Goal: Task Accomplishment & Management: Use online tool/utility

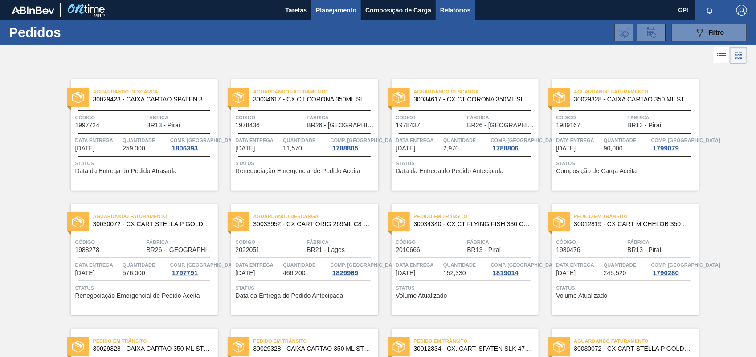
click at [451, 8] on span "Relatórios" at bounding box center [455, 10] width 30 height 11
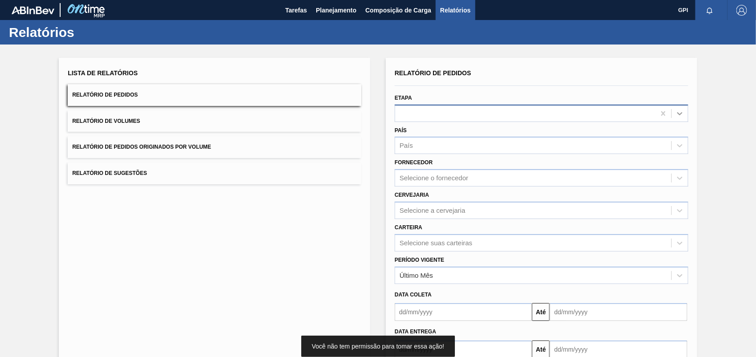
click at [675, 110] on icon at bounding box center [679, 113] width 9 height 9
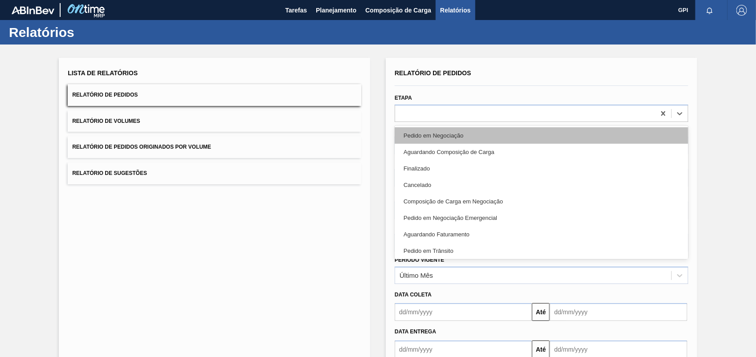
click at [453, 134] on div "Pedido em Negociação" at bounding box center [542, 135] width 294 height 16
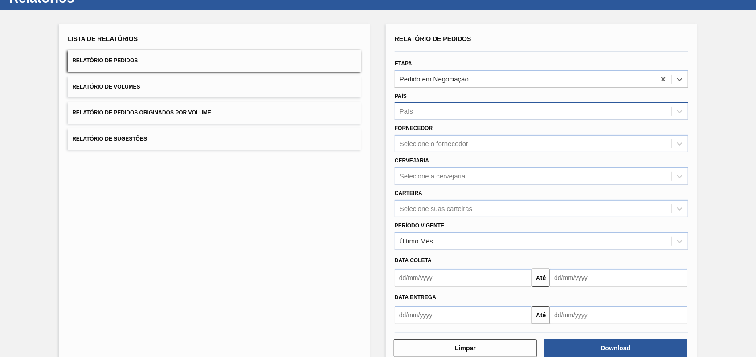
scroll to position [53, 0]
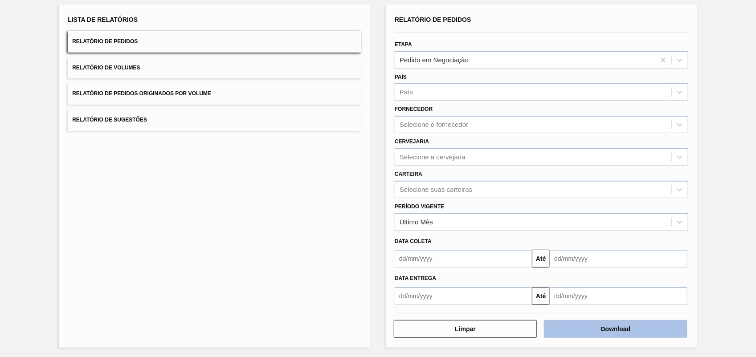
click at [614, 333] on button "Download" at bounding box center [615, 329] width 143 height 18
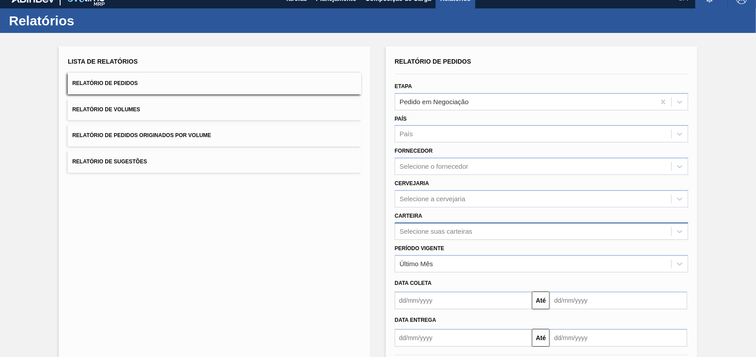
scroll to position [0, 0]
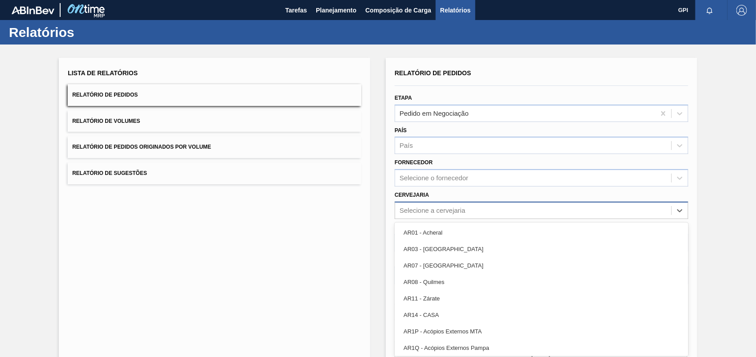
click at [682, 217] on div "Selecione a cervejaria" at bounding box center [542, 210] width 294 height 17
click at [285, 233] on div "Lista de Relatórios Relatório de Pedidos Relatório de Volumes Relatório de Pedi…" at bounding box center [214, 229] width 311 height 343
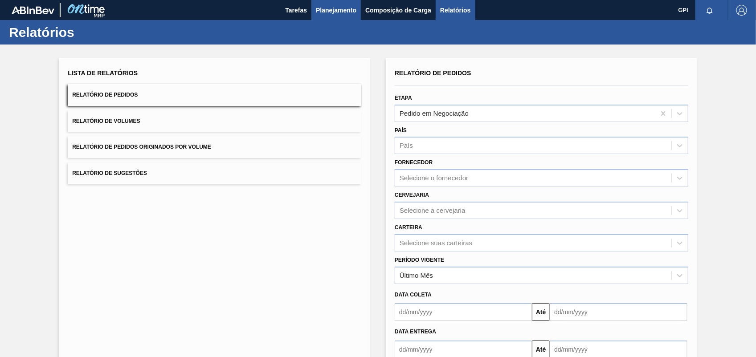
click at [322, 7] on span "Planejamento" at bounding box center [336, 10] width 41 height 11
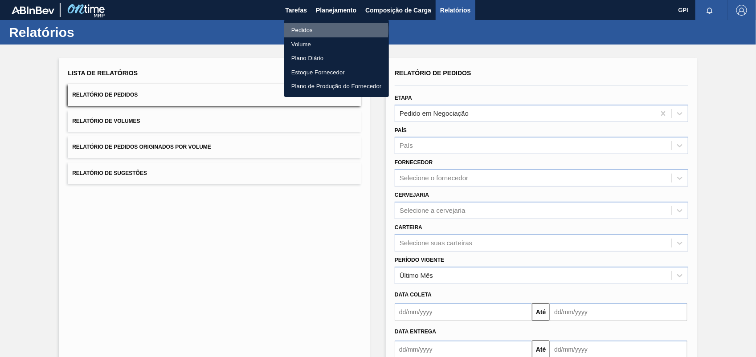
click at [317, 30] on li "Pedidos" at bounding box center [336, 30] width 105 height 14
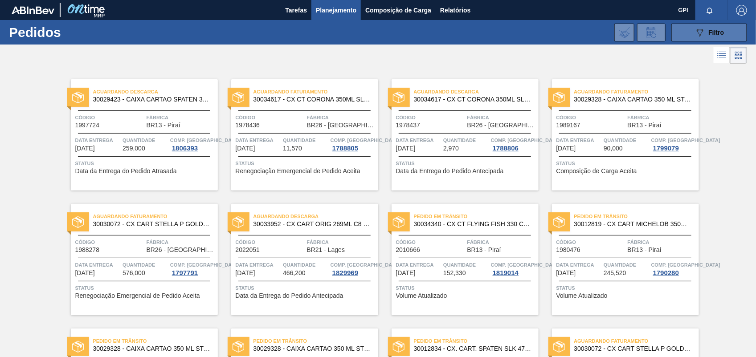
click at [709, 32] on span "Filtro" at bounding box center [717, 32] width 16 height 7
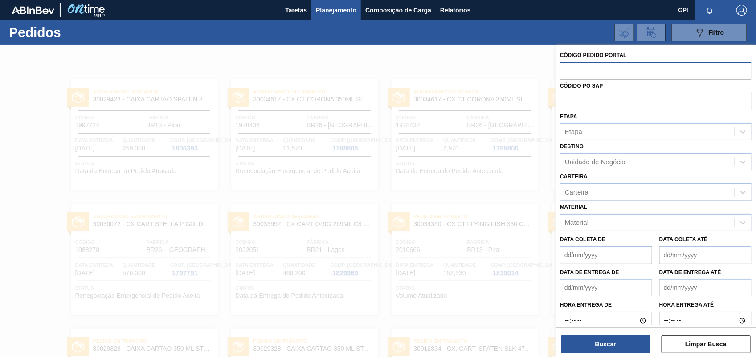
click at [610, 74] on input "text" at bounding box center [656, 70] width 192 height 17
paste input "2043638"
type input "2043638"
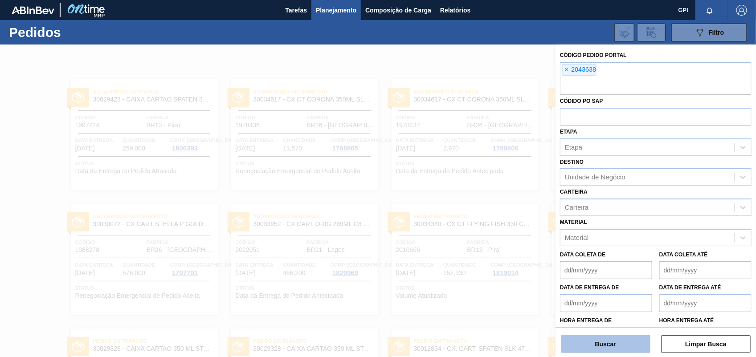
click at [569, 344] on button "Buscar" at bounding box center [605, 344] width 89 height 18
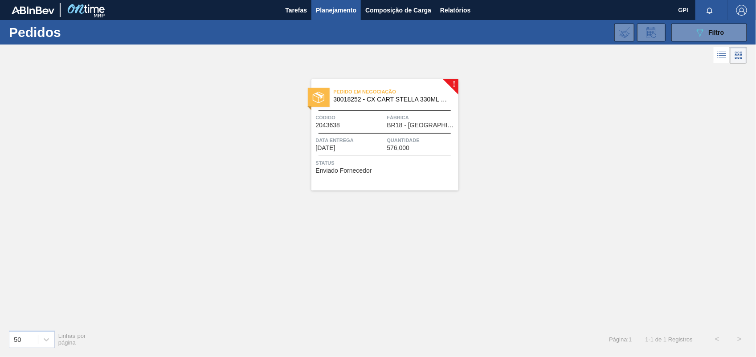
click at [368, 132] on div "Pedido em Negociação 30018252 - CX CART STELLA 330ML C6 429 298G Código 2043638…" at bounding box center [384, 134] width 147 height 111
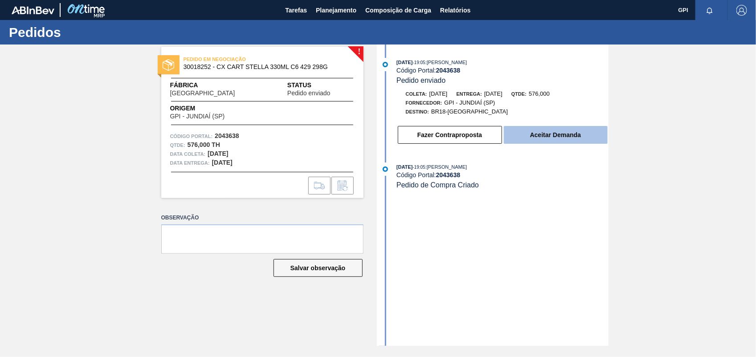
click at [588, 136] on button "Aceitar Demanda" at bounding box center [556, 135] width 104 height 18
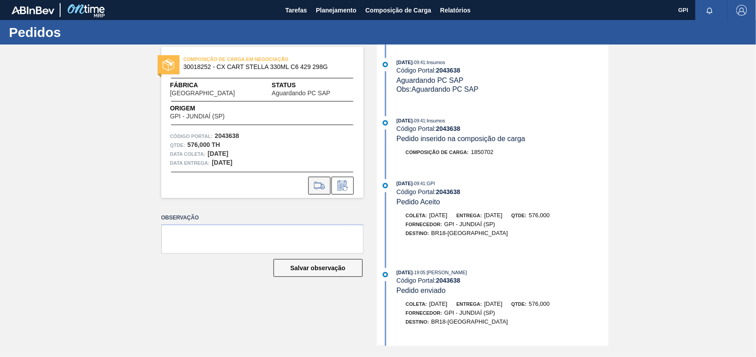
click at [322, 190] on icon at bounding box center [319, 185] width 14 height 11
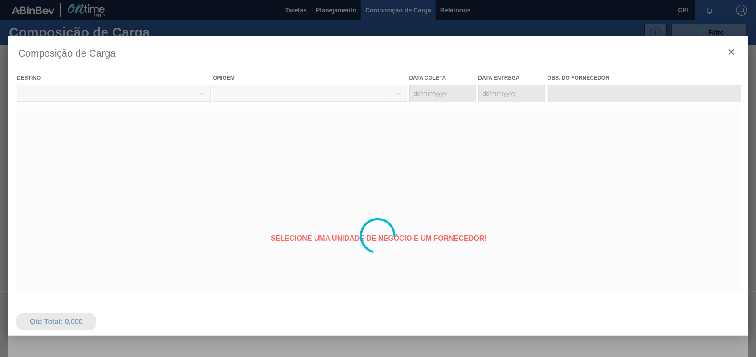
type coleta "10/11/2025"
type entrega "[DATE]"
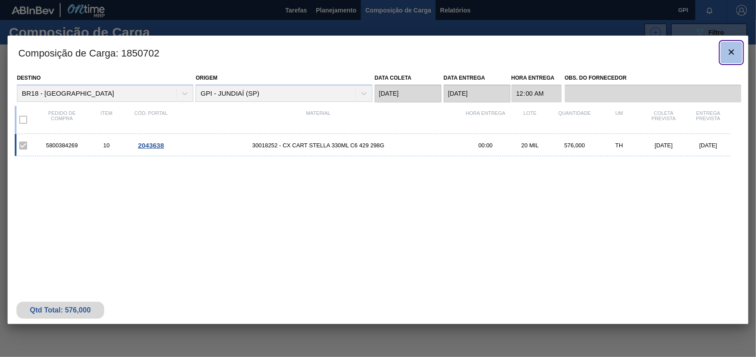
click at [721, 56] on button "botão de ícone" at bounding box center [731, 52] width 21 height 21
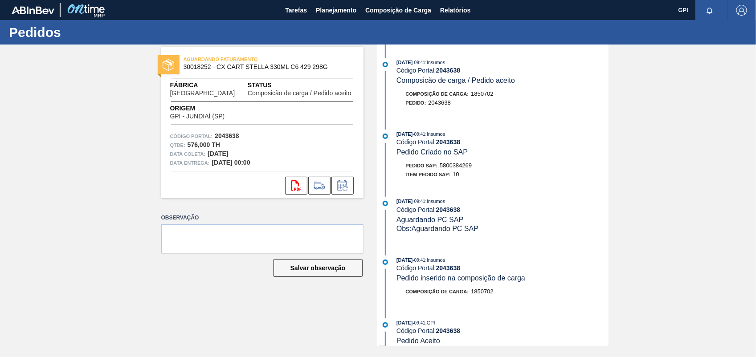
click at [453, 169] on span "5800384269" at bounding box center [456, 165] width 32 height 7
copy span "5800384269"
click at [234, 137] on strong "2043638" at bounding box center [227, 135] width 24 height 7
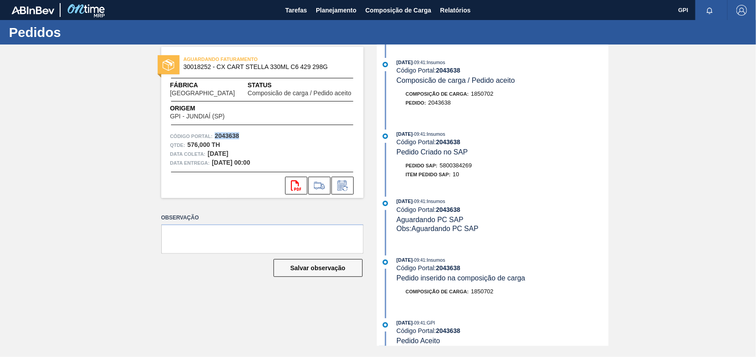
copy strong "2043638"
click at [291, 182] on icon at bounding box center [296, 185] width 10 height 11
click at [633, 205] on div "AGUARDANDO FATURAMENTO 30018252 - CX CART STELLA 330ML C6 429 298G Fábrica Pern…" at bounding box center [378, 196] width 756 height 302
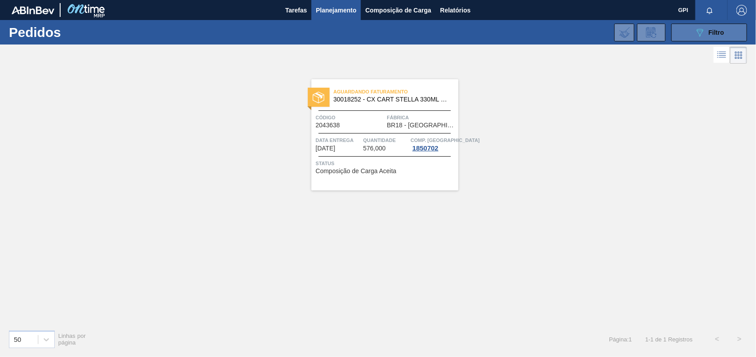
drag, startPoint x: 714, startPoint y: 33, endPoint x: 700, endPoint y: 36, distance: 13.8
click at [714, 33] on span "Filtro" at bounding box center [717, 32] width 16 height 7
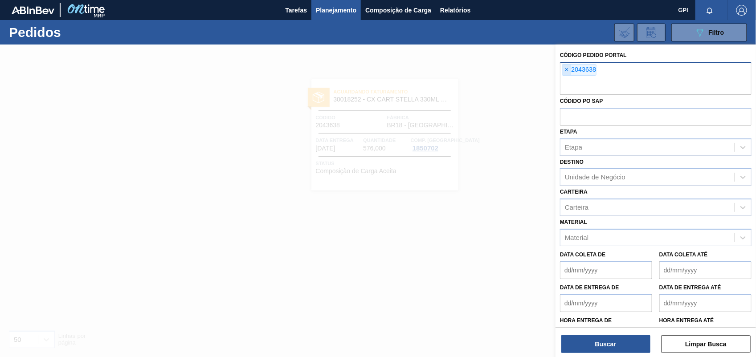
click at [569, 67] on span "×" at bounding box center [567, 70] width 8 height 11
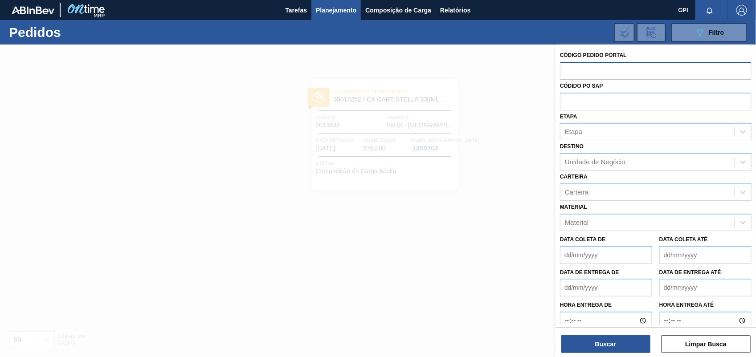
paste input "2043636"
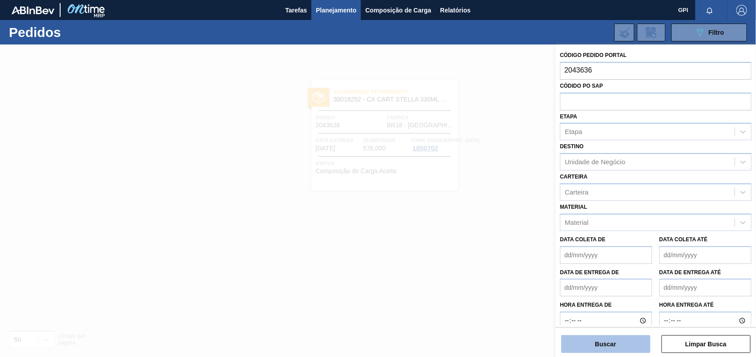
type input "2043636"
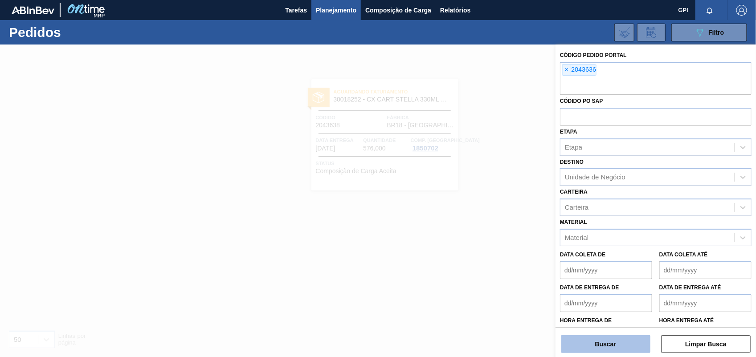
click at [586, 351] on button "Buscar" at bounding box center [605, 344] width 89 height 18
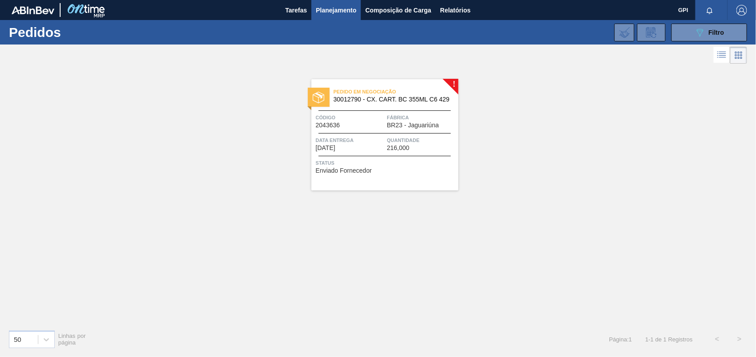
click at [375, 138] on span "Data entrega" at bounding box center [350, 140] width 69 height 9
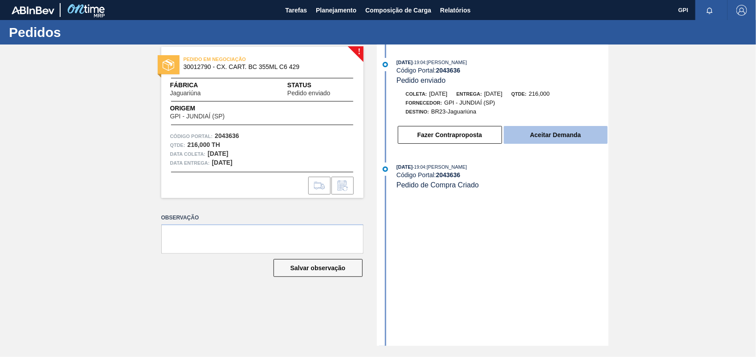
click at [557, 139] on button "Aceitar Demanda" at bounding box center [556, 135] width 104 height 18
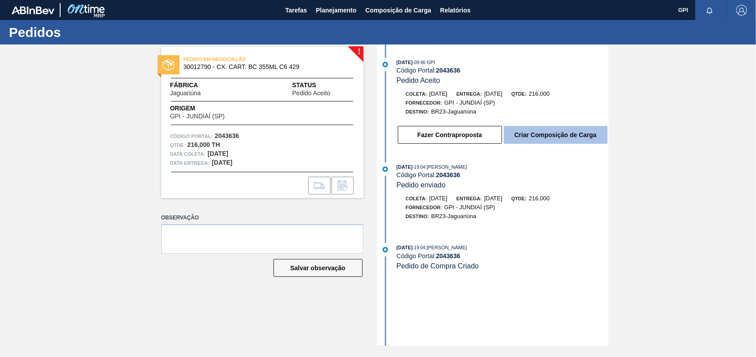
click at [550, 141] on button "Criar Composição de Carga" at bounding box center [556, 135] width 104 height 18
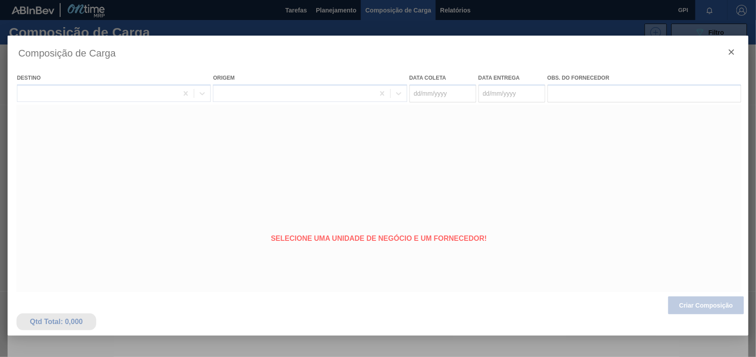
type coleta "03/11/2025"
type entrega "04/11/2025"
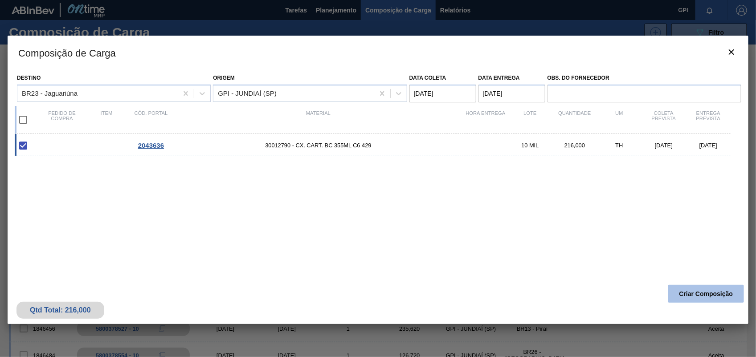
click at [702, 300] on button "Criar Composição" at bounding box center [706, 294] width 76 height 18
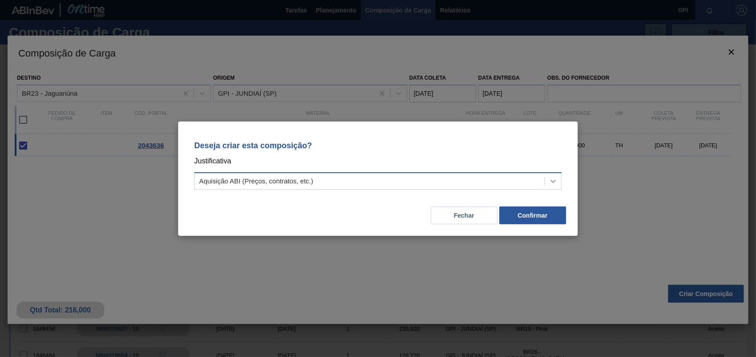
click at [557, 184] on icon at bounding box center [553, 181] width 9 height 9
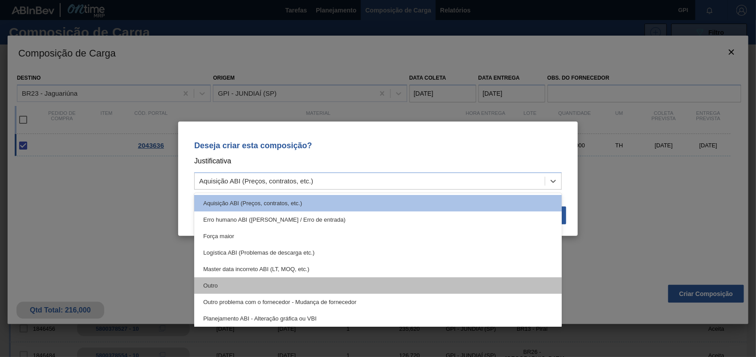
click at [249, 283] on div "Outro" at bounding box center [377, 285] width 367 height 16
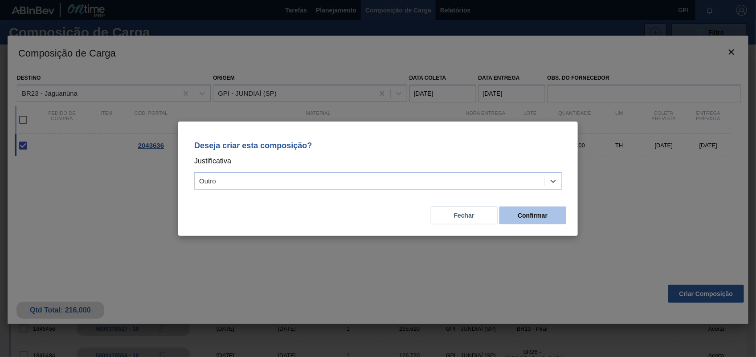
click at [522, 220] on button "Confirmar" at bounding box center [532, 216] width 67 height 18
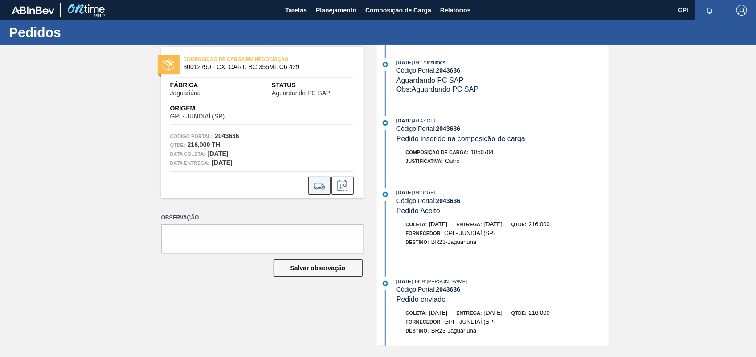
click at [310, 183] on button at bounding box center [319, 186] width 22 height 18
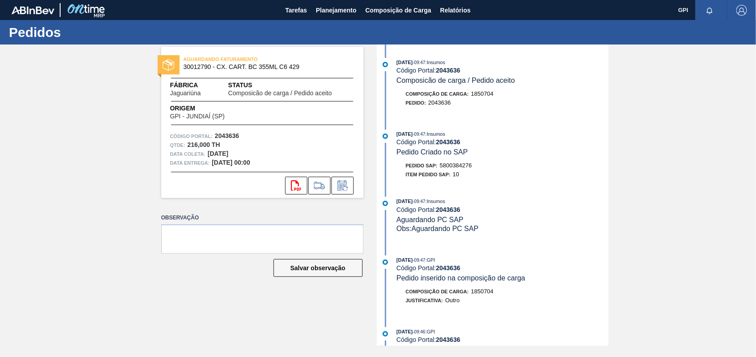
click at [460, 168] on span "5800384276" at bounding box center [456, 165] width 32 height 7
copy span "5800384276"
click at [227, 134] on strong "2043636" at bounding box center [227, 135] width 24 height 7
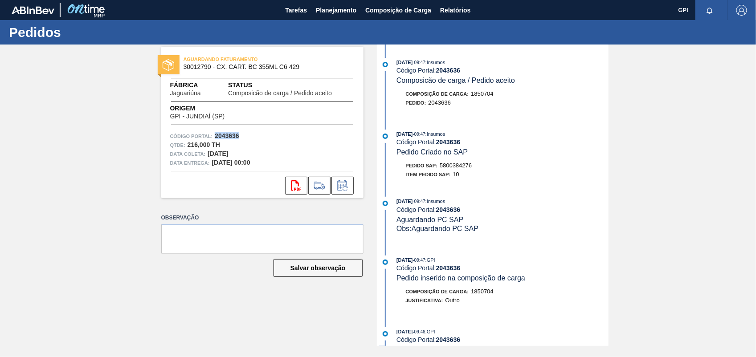
copy strong "2043636"
click at [295, 192] on button "svg{fill:#ff0000}" at bounding box center [296, 186] width 22 height 18
click at [723, 158] on div "AGUARDANDO FATURAMENTO 30012790 - CX. CART. BC 355ML C6 429 Fábrica Jaguariúna …" at bounding box center [378, 196] width 756 height 302
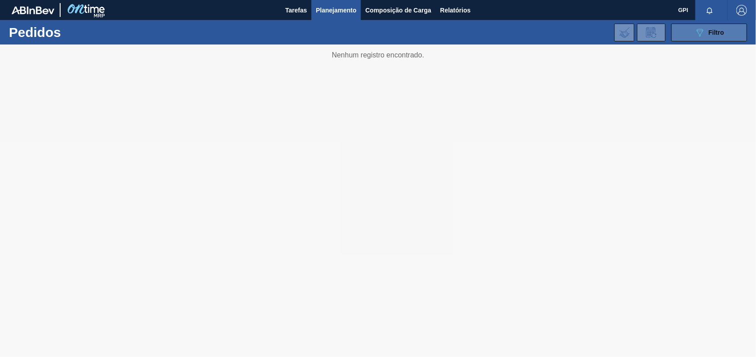
click at [709, 29] on span "Filtro" at bounding box center [717, 32] width 16 height 7
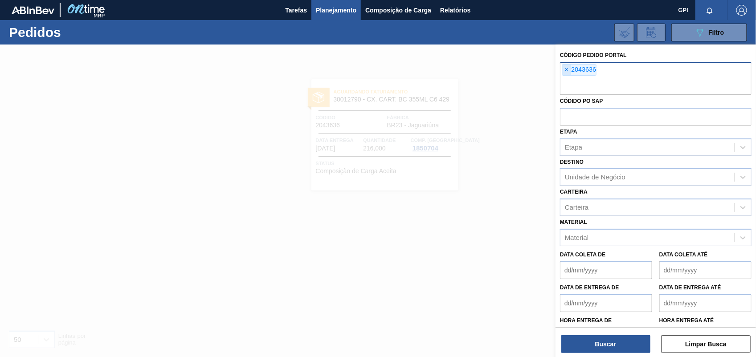
click at [566, 67] on span "×" at bounding box center [567, 70] width 8 height 11
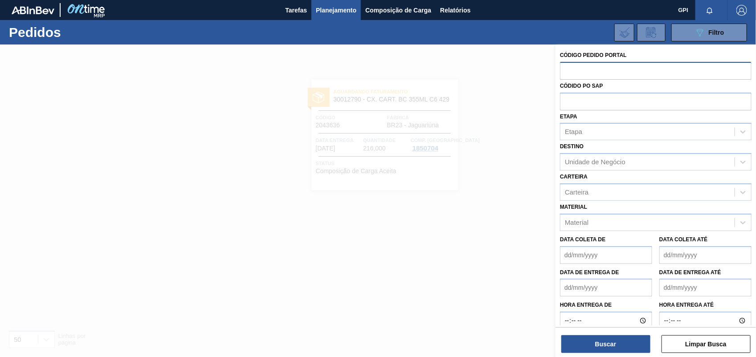
paste input "2043643"
type input "2043643"
click at [591, 343] on button "Buscar" at bounding box center [605, 344] width 89 height 18
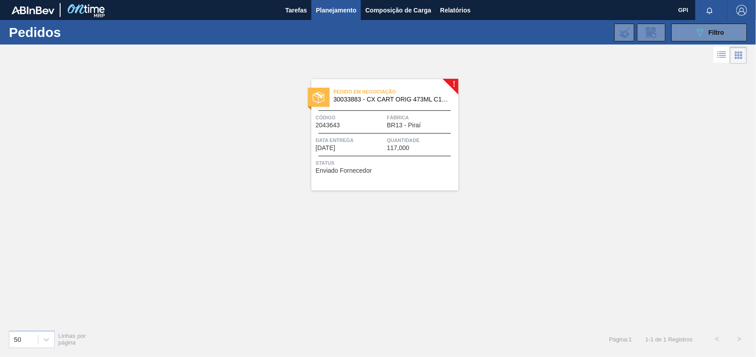
click at [362, 126] on div "Código 2043643" at bounding box center [350, 121] width 69 height 16
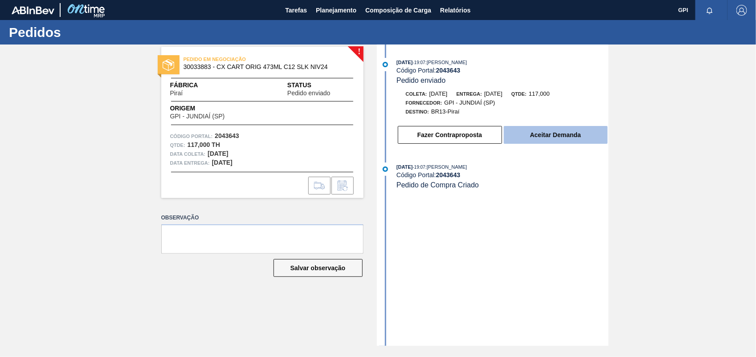
click at [565, 131] on button "Aceitar Demanda" at bounding box center [556, 135] width 104 height 18
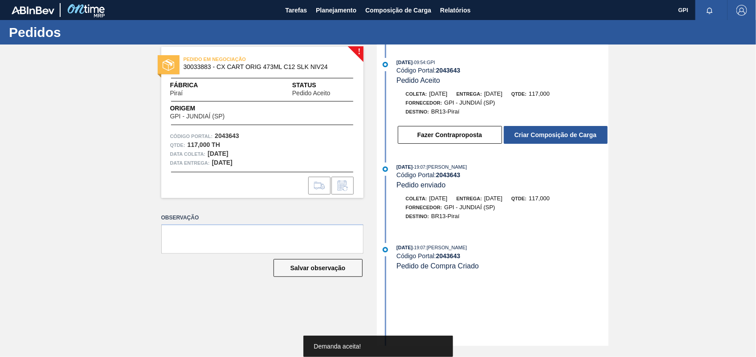
click at [542, 123] on div "Fazer Contraproposta Criar Composição de Carga" at bounding box center [493, 133] width 229 height 24
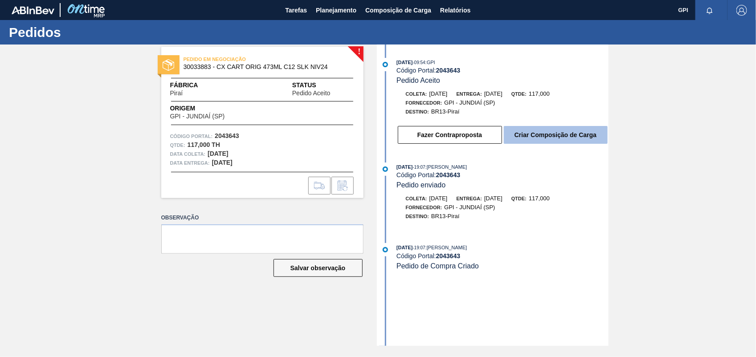
click at [545, 140] on button "Criar Composição de Carga" at bounding box center [556, 135] width 104 height 18
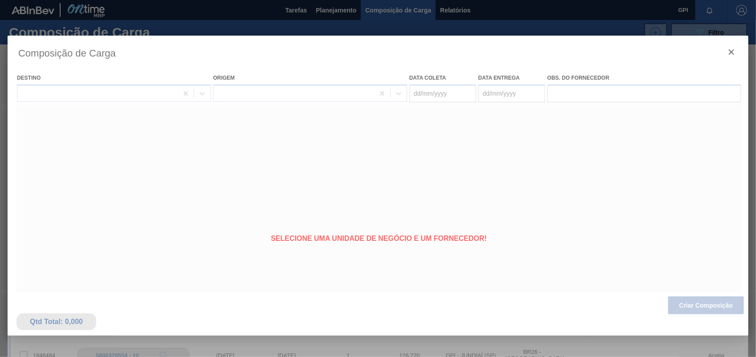
type coleta "20/11/2025"
type entrega "21/11/2025"
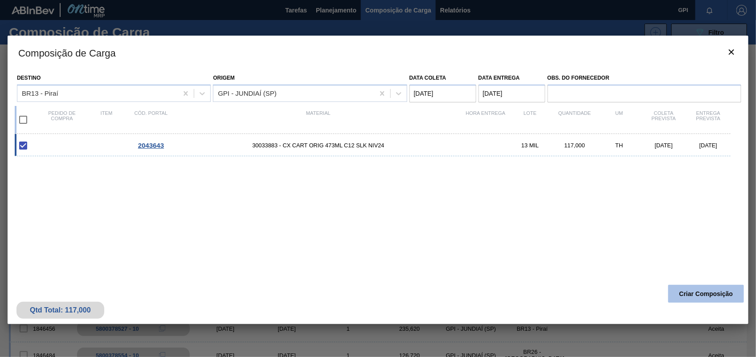
click at [698, 290] on button "Criar Composição" at bounding box center [706, 294] width 76 height 18
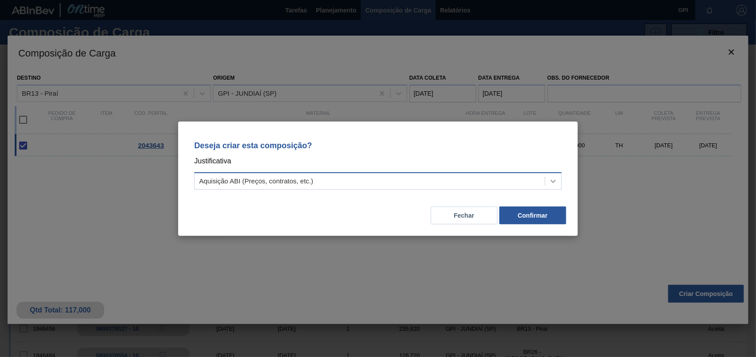
click at [555, 183] on icon at bounding box center [553, 181] width 9 height 9
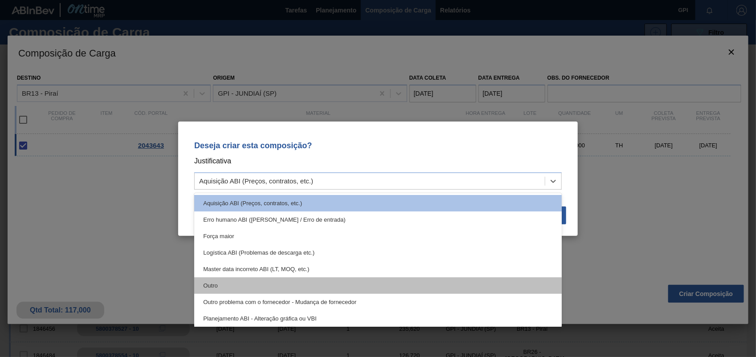
click at [205, 280] on div "Outro" at bounding box center [377, 285] width 367 height 16
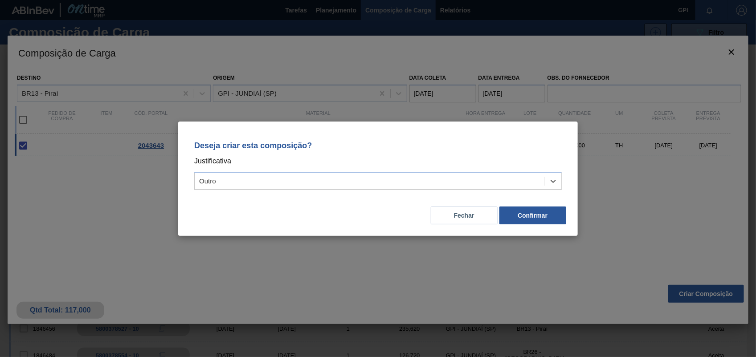
click at [542, 227] on div "Deseja criar esta composição? Justificativa option Outro, selected. Select is f…" at bounding box center [378, 179] width 400 height 114
click at [535, 221] on button "Confirmar" at bounding box center [532, 216] width 67 height 18
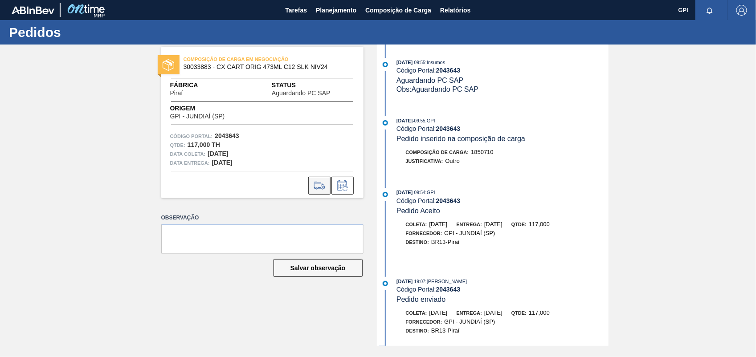
click at [318, 192] on button at bounding box center [319, 186] width 22 height 18
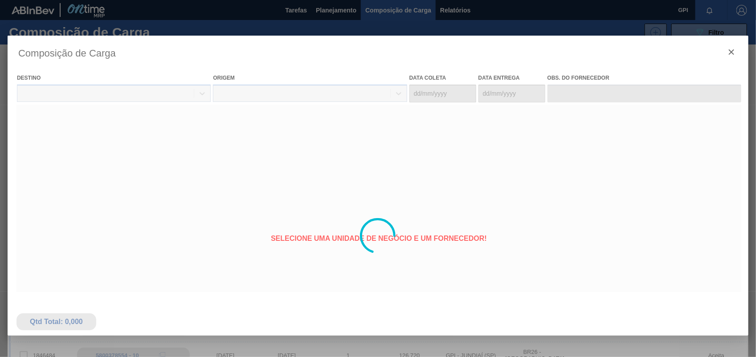
type coleta "20/11/2025"
type entrega "21/11/2025"
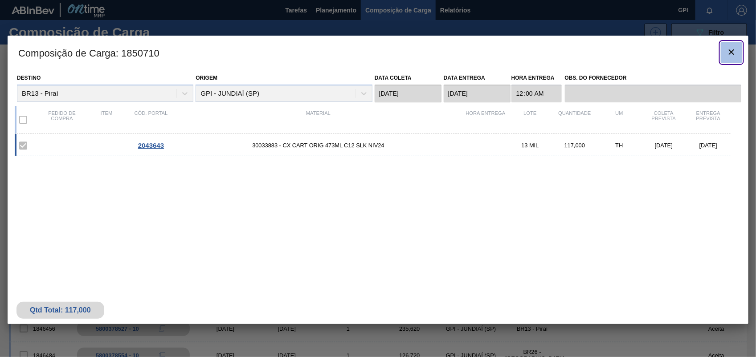
click at [733, 63] on button "botão de ícone" at bounding box center [731, 52] width 21 height 21
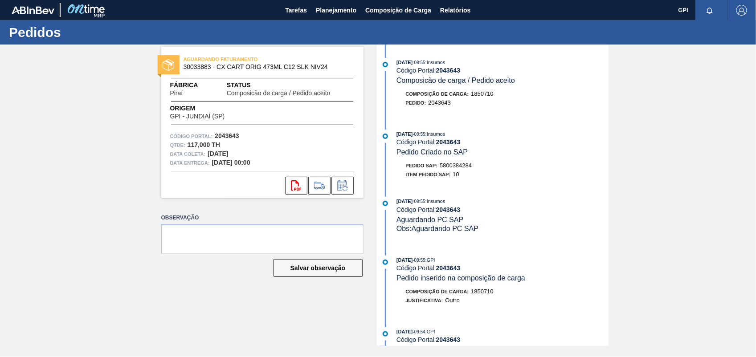
click at [457, 170] on div "Pedido SAP: 5800384284" at bounding box center [439, 165] width 66 height 9
copy span "5800384284"
click at [230, 141] on div "Qtde : 117,000 TH" at bounding box center [262, 145] width 184 height 9
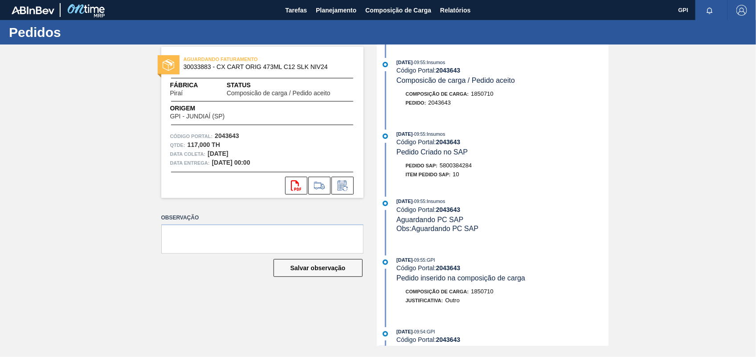
click at [229, 139] on strong "2043643" at bounding box center [227, 135] width 24 height 7
copy strong "2043643"
click at [293, 188] on icon "svg{fill:#ff0000}" at bounding box center [296, 185] width 11 height 11
drag, startPoint x: 692, startPoint y: 143, endPoint x: 669, endPoint y: 158, distance: 27.4
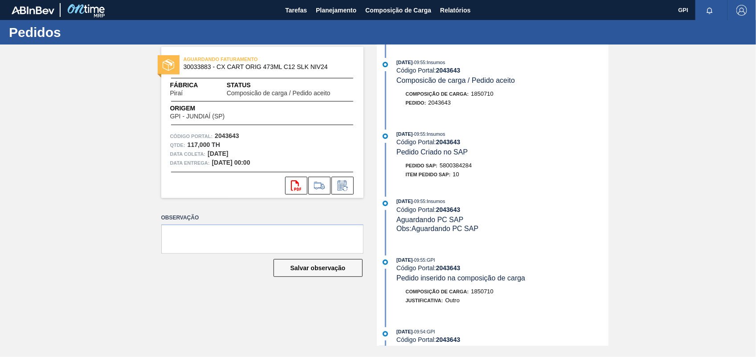
click at [691, 144] on div "AGUARDANDO FATURAMENTO 30033883 - CX CART ORIG 473ML C12 SLK NIV24 Fábrica Pira…" at bounding box center [378, 196] width 756 height 302
click at [522, 194] on div "01/10/2025 - 09:55 : Insumos Código Portal: 2043643 Composicão de carga / Pedid…" at bounding box center [493, 196] width 229 height 302
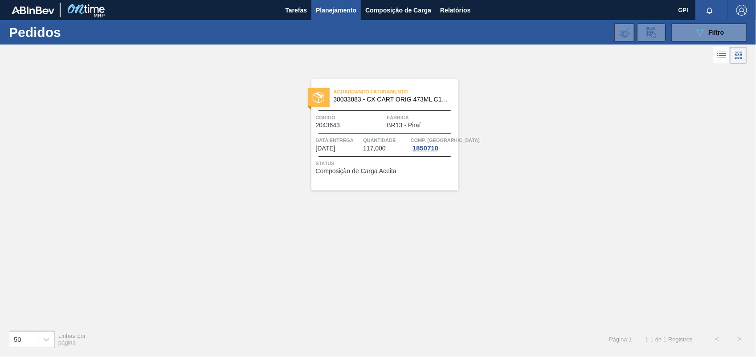
click at [356, 129] on div "Aguardando Faturamento 30033883 - CX CART ORIG 473ML C12 SLK NIV24 Código 20436…" at bounding box center [384, 134] width 147 height 111
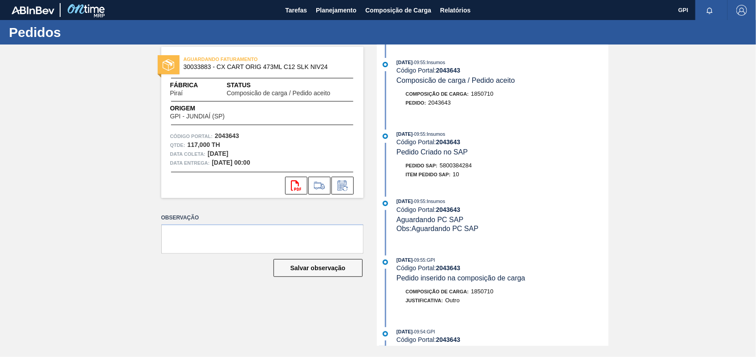
click at [457, 169] on span "5800384284" at bounding box center [456, 165] width 32 height 7
copy span "5800384284"
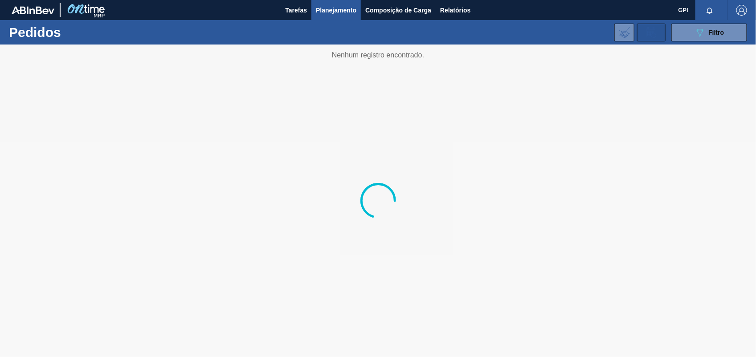
click at [664, 36] on button at bounding box center [651, 33] width 29 height 18
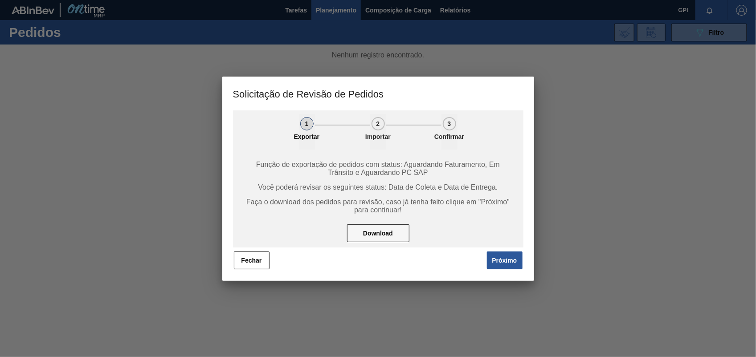
drag, startPoint x: 667, startPoint y: 87, endPoint x: 547, endPoint y: 187, distance: 156.2
click at [662, 93] on div at bounding box center [378, 178] width 756 height 357
click at [244, 264] on button "Fechar" at bounding box center [252, 261] width 36 height 18
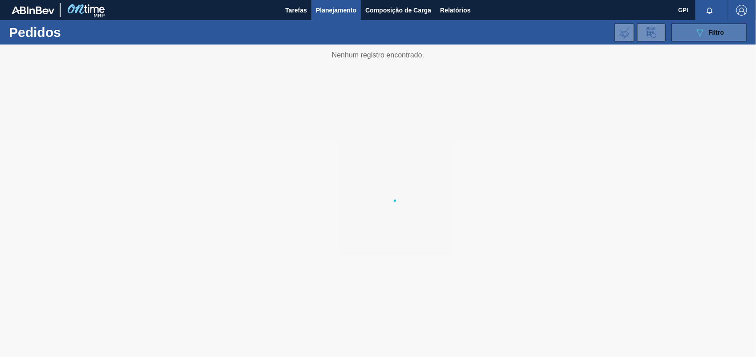
click at [712, 35] on span "Filtro" at bounding box center [717, 32] width 16 height 7
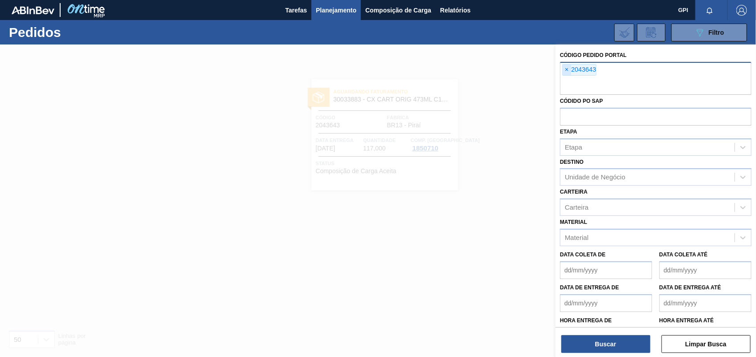
click at [568, 69] on span "×" at bounding box center [567, 70] width 8 height 11
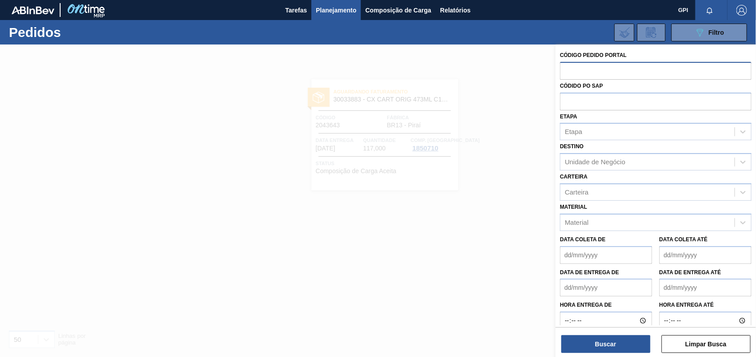
paste input "text"
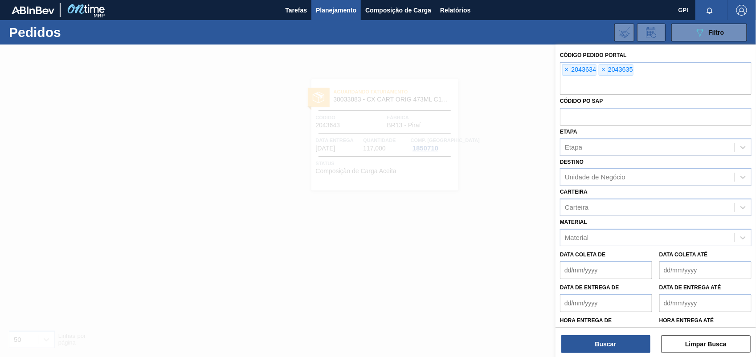
click at [616, 0] on html "Tarefas Planejamento Composição de Carga Relatórios GPI Marcar todas como lido …" at bounding box center [378, 0] width 756 height 0
click at [616, 343] on button "Buscar" at bounding box center [605, 344] width 89 height 18
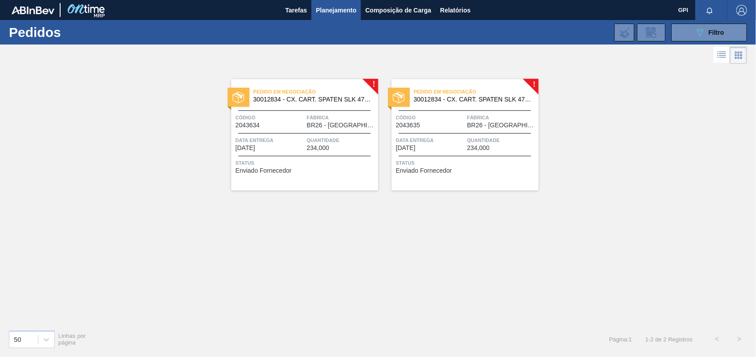
click at [299, 127] on div "Código 2043634" at bounding box center [270, 121] width 69 height 16
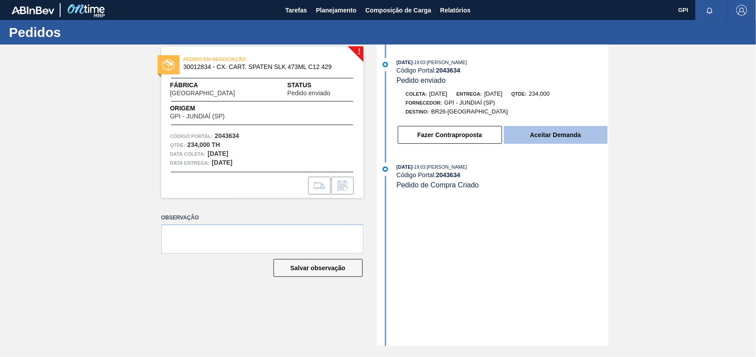
click at [591, 144] on button "Aceitar Demanda" at bounding box center [556, 135] width 104 height 18
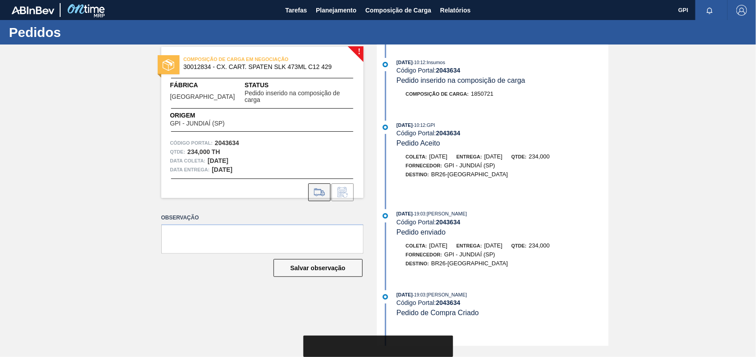
click at [315, 187] on icon at bounding box center [319, 192] width 14 height 11
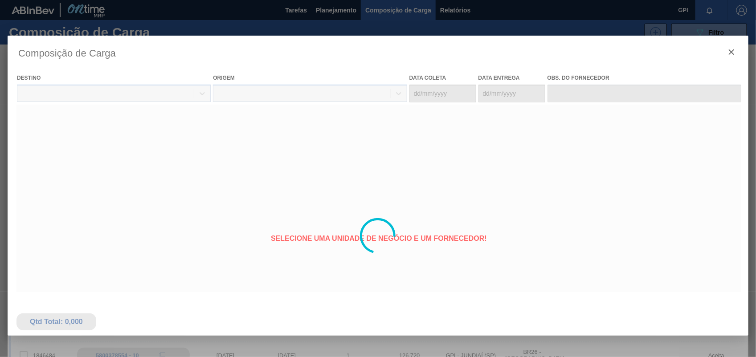
type coleta "04/11/2025"
type entrega "05/11/2025"
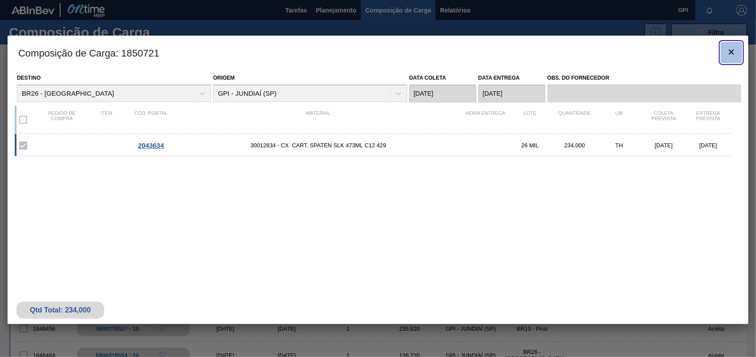
click at [733, 57] on span "botão de ícone" at bounding box center [731, 52] width 11 height 11
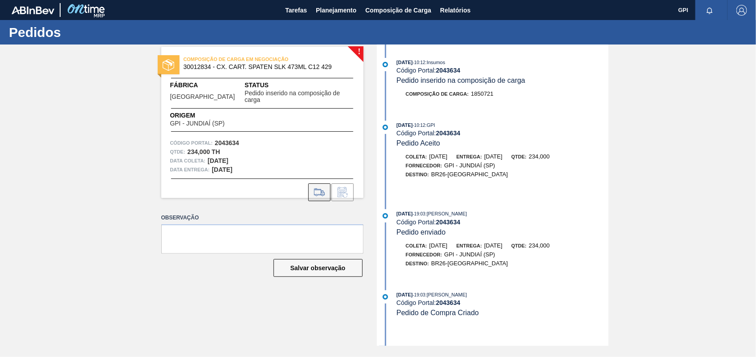
click at [318, 187] on icon at bounding box center [319, 192] width 14 height 11
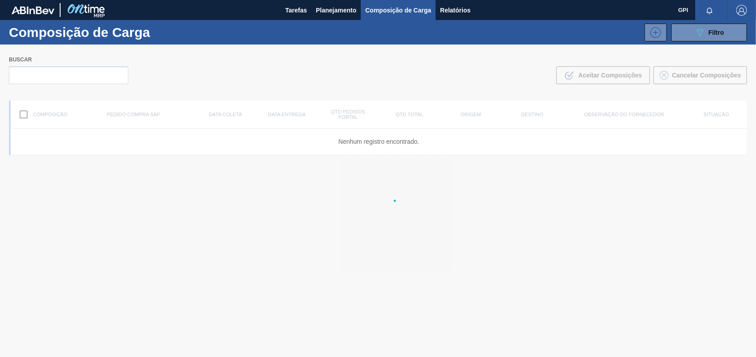
click at [324, 0] on body "Tarefas Planejamento Composição de Carga Relatórios GPI Marcar todas como lido …" at bounding box center [378, 0] width 756 height 0
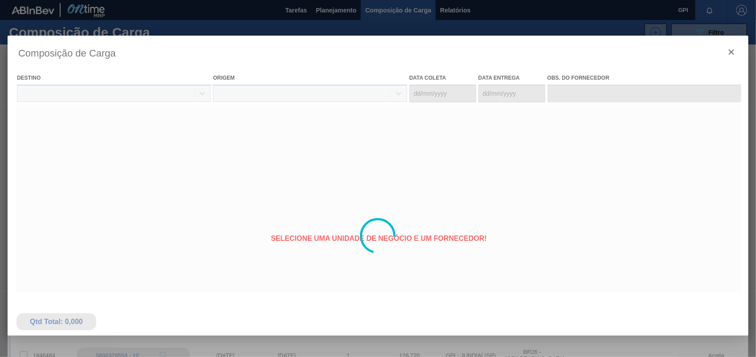
type coleta "04/11/2025"
type entrega "05/11/2025"
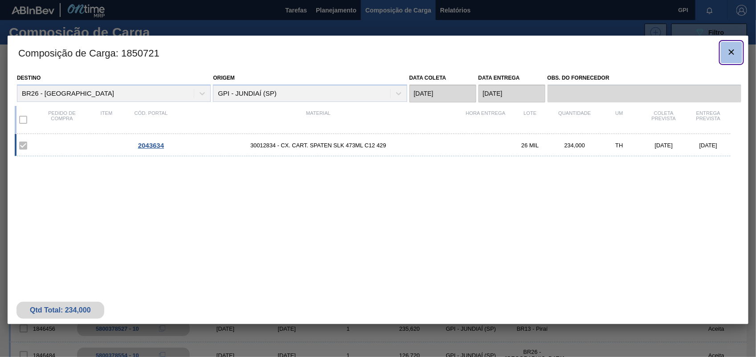
click at [735, 55] on icon "botão de ícone" at bounding box center [731, 52] width 11 height 11
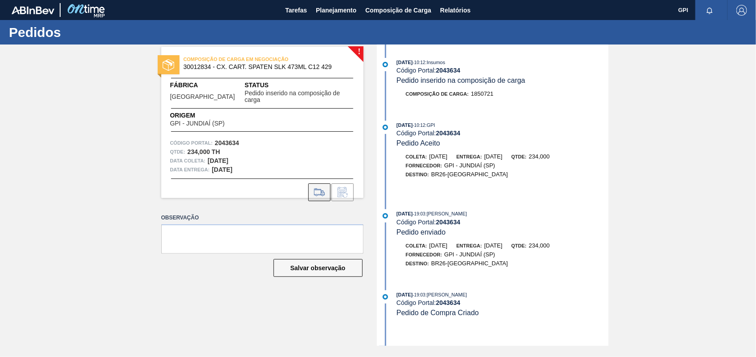
click at [318, 189] on icon at bounding box center [319, 192] width 14 height 11
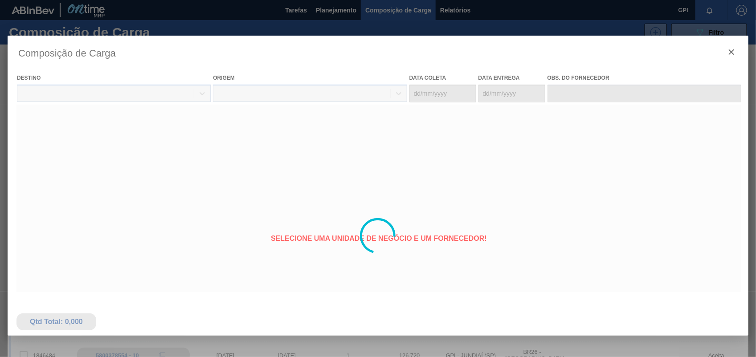
type coleta "04/11/2025"
type entrega "05/11/2025"
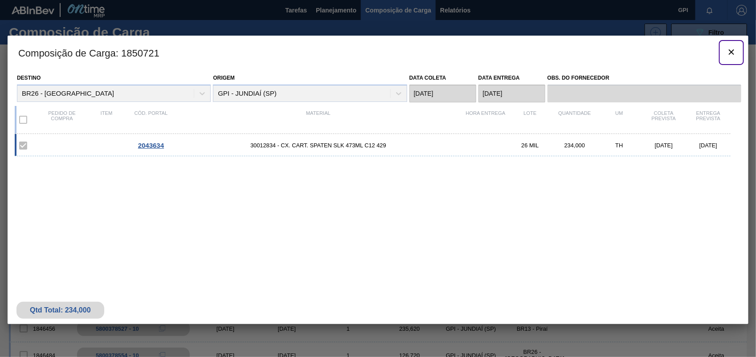
click at [735, 53] on icon "botão de ícone" at bounding box center [731, 52] width 11 height 11
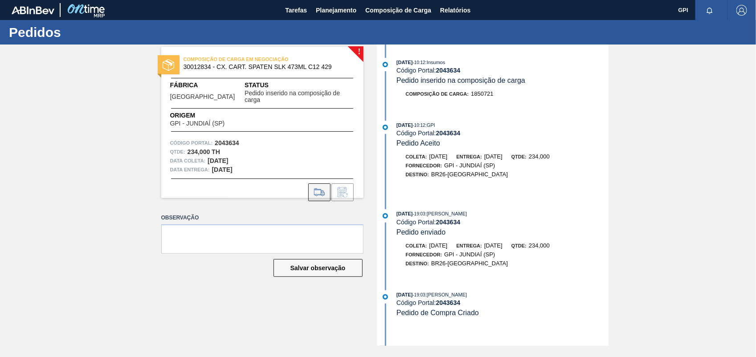
click at [318, 187] on icon at bounding box center [319, 192] width 14 height 11
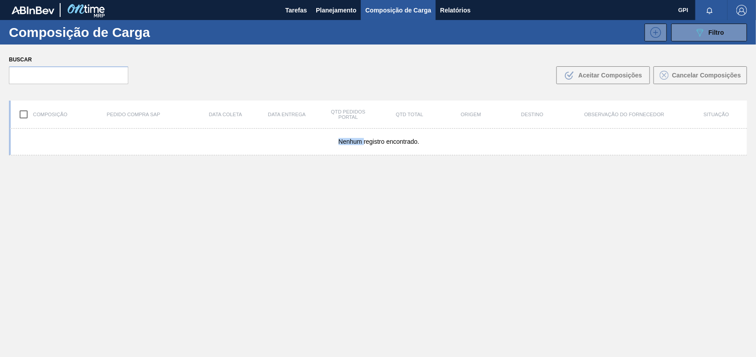
click at [318, 183] on div "Composição de Carga 089F7B8B-B2A5-4AFE-B5C0-19BA573D28AC Filtro 089F7B8B-B2A5-4…" at bounding box center [378, 188] width 756 height 337
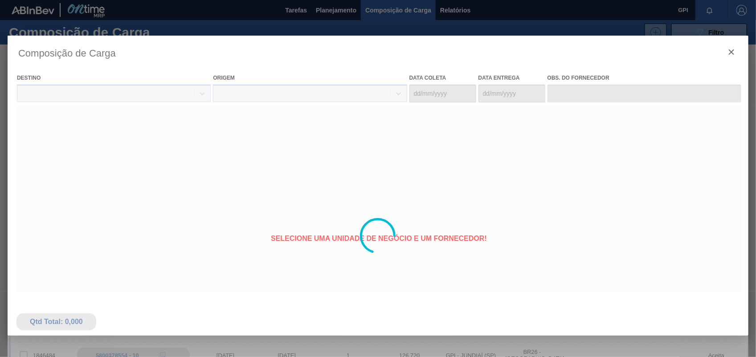
type coleta "04/11/2025"
type entrega "05/11/2025"
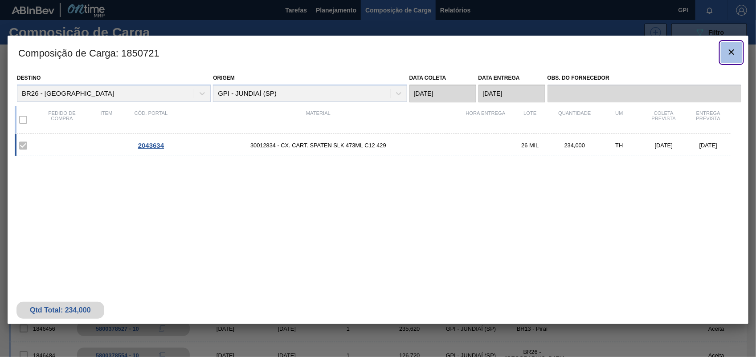
click at [730, 45] on button "botão de ícone" at bounding box center [731, 52] width 21 height 21
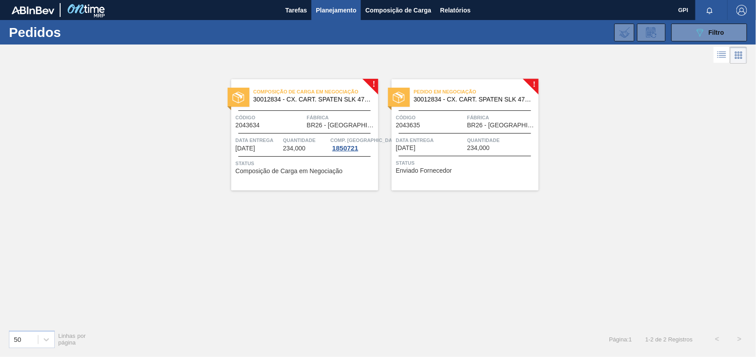
click at [298, 114] on span "Código" at bounding box center [270, 117] width 69 height 9
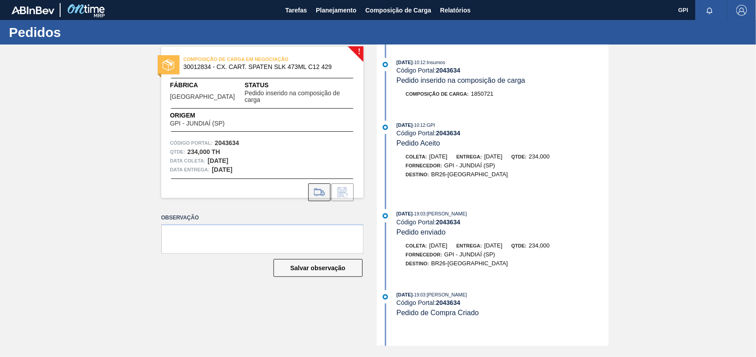
click at [319, 187] on icon at bounding box center [319, 192] width 14 height 11
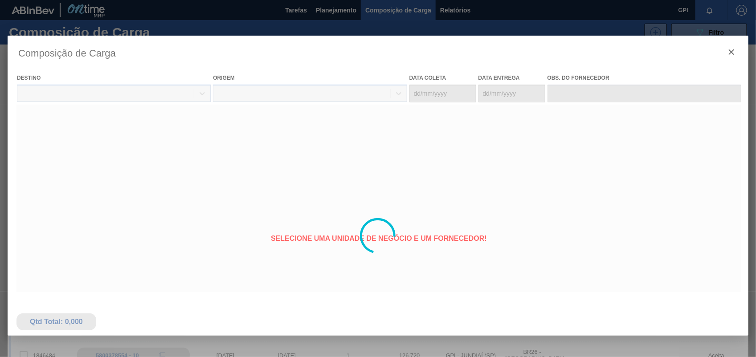
type coleta "04/11/2025"
type entrega "05/11/2025"
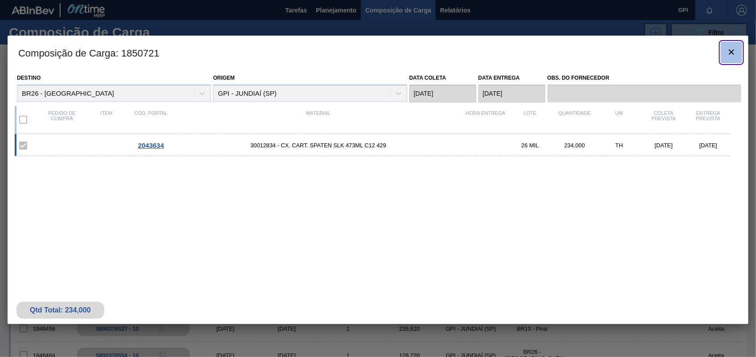
click at [734, 54] on icon "botão de ícone" at bounding box center [731, 52] width 11 height 11
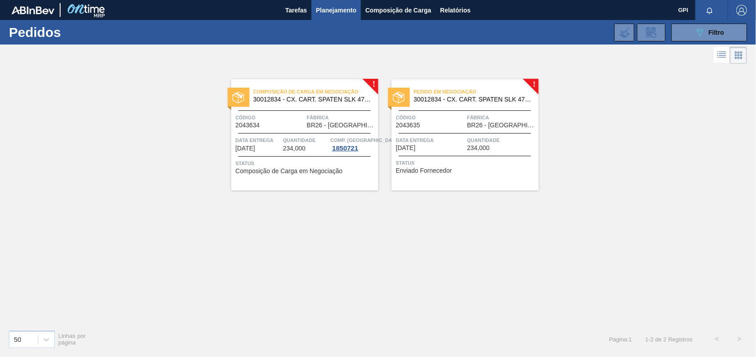
click at [462, 129] on div "Pedido em Negociação 30012834 - CX. CART. SPATEN SLK 473ML C12 429 Código 20436…" at bounding box center [464, 134] width 147 height 111
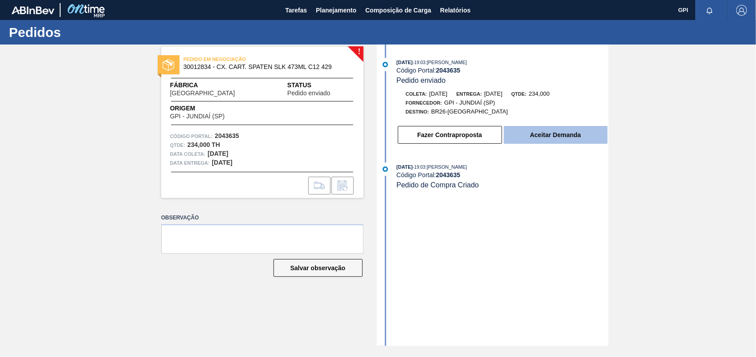
click at [597, 134] on button "Aceitar Demanda" at bounding box center [556, 135] width 104 height 18
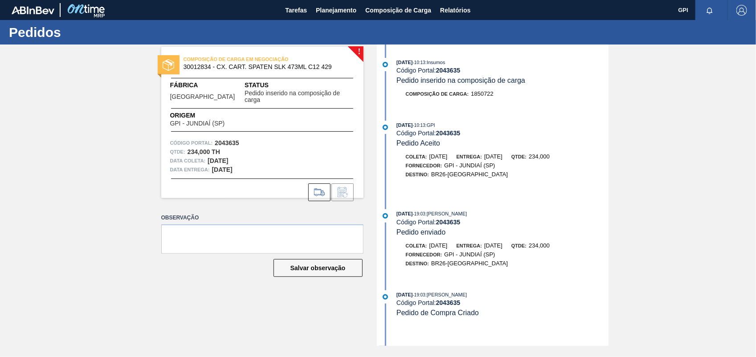
click at [359, 49] on div "COMPOSIÇÃO DE CARGA EM NEGOCIAÇÃO 30012834 - CX. CART. SPATEN SLK 473ML C12 429…" at bounding box center [262, 122] width 202 height 151
click at [249, 131] on div "COMPOSIÇÃO DE CARGA EM NEGOCIAÇÃO 30012834 - CX. CART. SPATEN SLK 473ML C12 429…" at bounding box center [262, 122] width 202 height 151
click at [252, 139] on div "Código Portal: 2043635" at bounding box center [262, 143] width 184 height 9
click at [321, 193] on button at bounding box center [319, 192] width 22 height 18
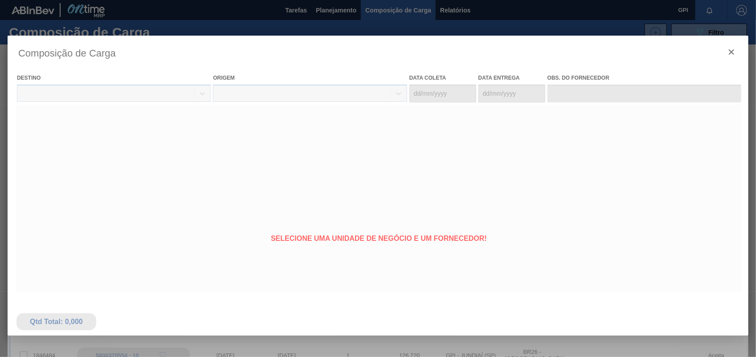
type coleta "06/11/2025"
type entrega "07/11/2025"
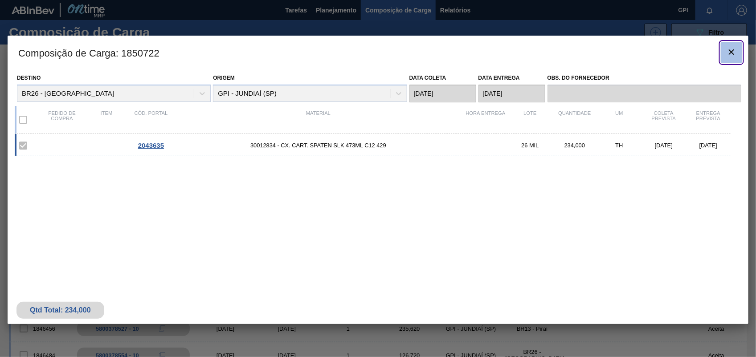
click at [730, 52] on icon "botão de ícone" at bounding box center [731, 52] width 11 height 11
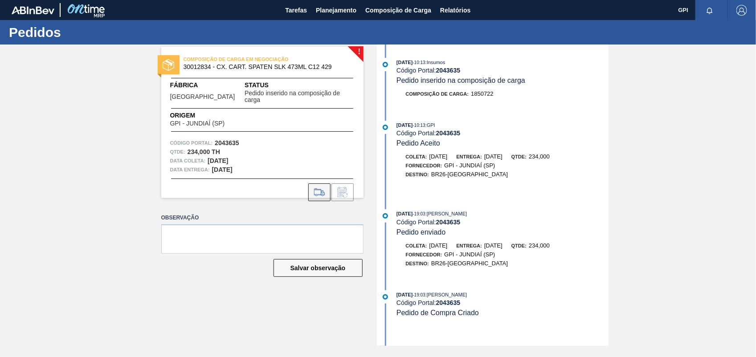
click at [322, 190] on icon at bounding box center [319, 192] width 14 height 11
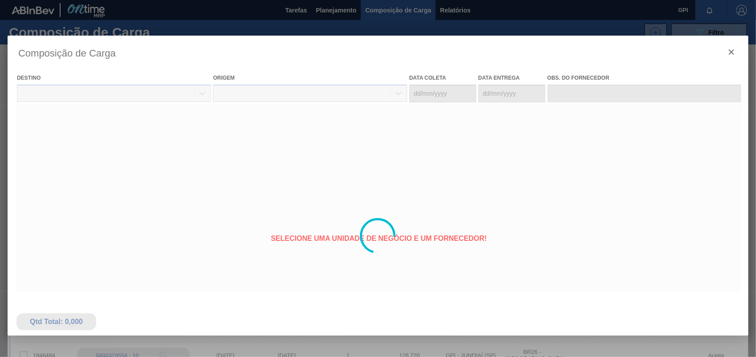
type coleta "06/11/2025"
type entrega "07/11/2025"
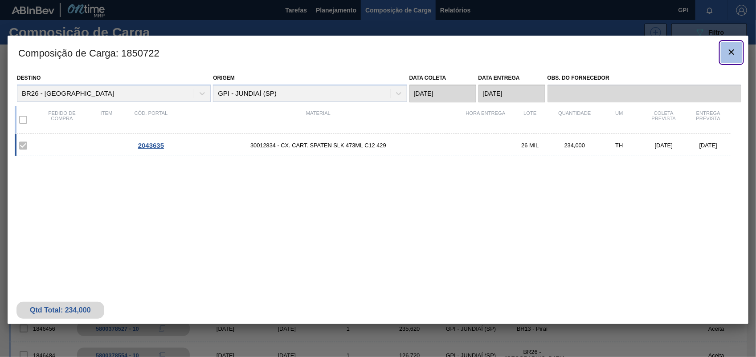
click at [729, 44] on button "botão de ícone" at bounding box center [731, 52] width 21 height 21
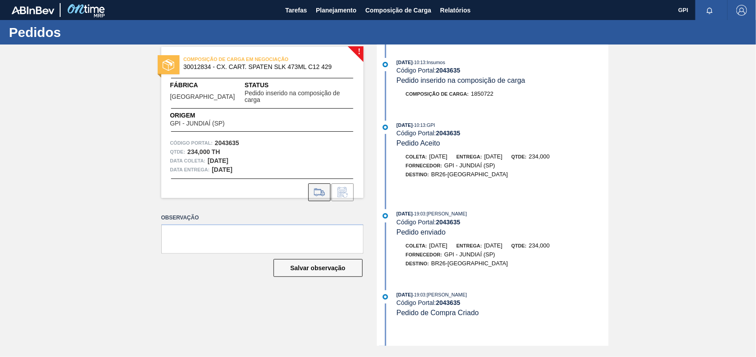
click at [321, 187] on icon at bounding box center [319, 192] width 14 height 11
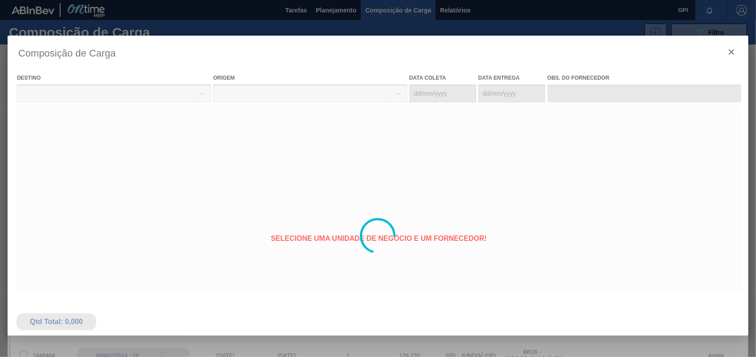
type coleta "06/11/2025"
type entrega "07/11/2025"
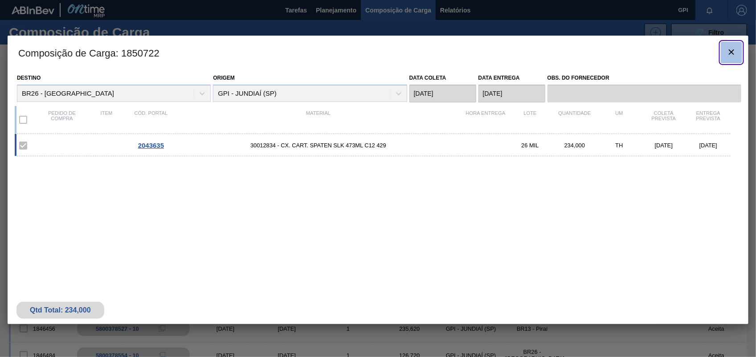
click at [736, 47] on icon "botão de ícone" at bounding box center [731, 52] width 11 height 11
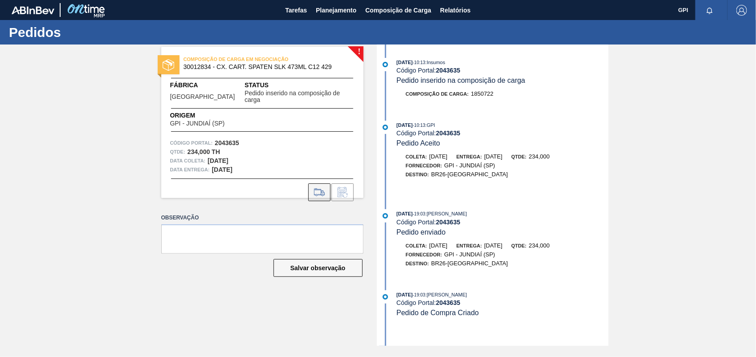
click at [321, 189] on icon at bounding box center [319, 192] width 10 height 6
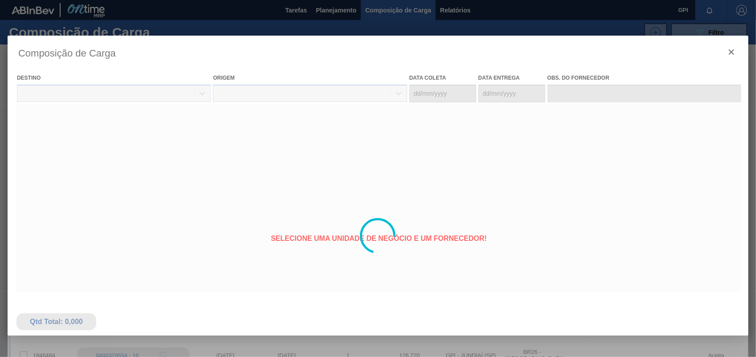
type coleta "06/11/2025"
type entrega "07/11/2025"
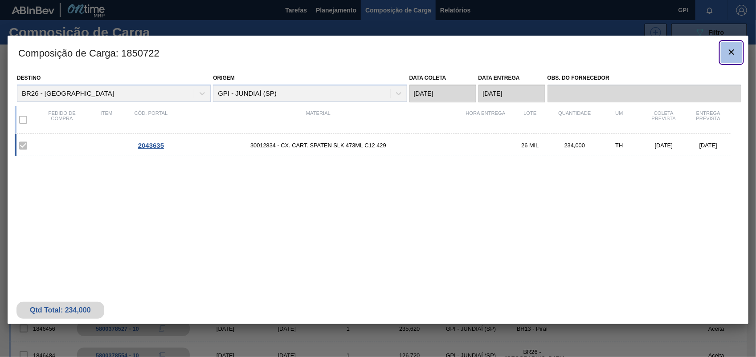
click at [733, 57] on icon "botão de ícone" at bounding box center [731, 52] width 11 height 11
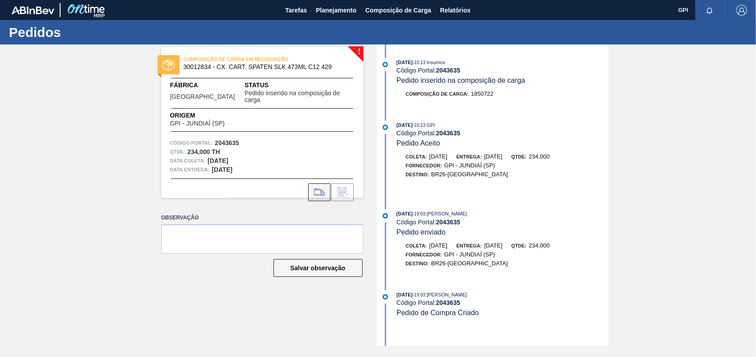
click at [328, 188] on button at bounding box center [319, 192] width 22 height 18
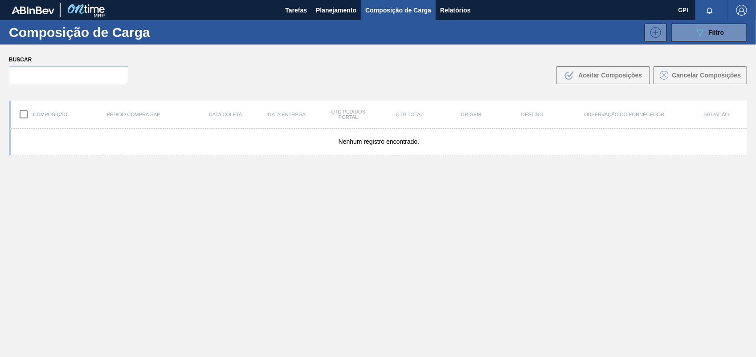
click at [317, 184] on div "Nenhum registro encontrado." at bounding box center [378, 264] width 738 height 270
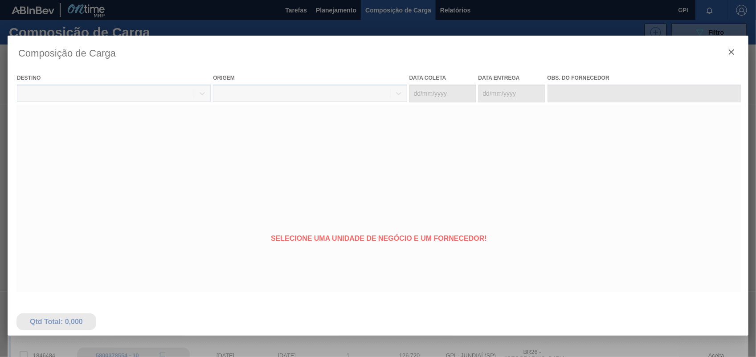
click at [736, 54] on div at bounding box center [378, 236] width 741 height 401
click at [727, 54] on div at bounding box center [378, 236] width 741 height 401
click at [726, 54] on div at bounding box center [378, 236] width 741 height 401
click at [724, 54] on div at bounding box center [378, 236] width 741 height 401
click at [721, 54] on div at bounding box center [378, 236] width 741 height 401
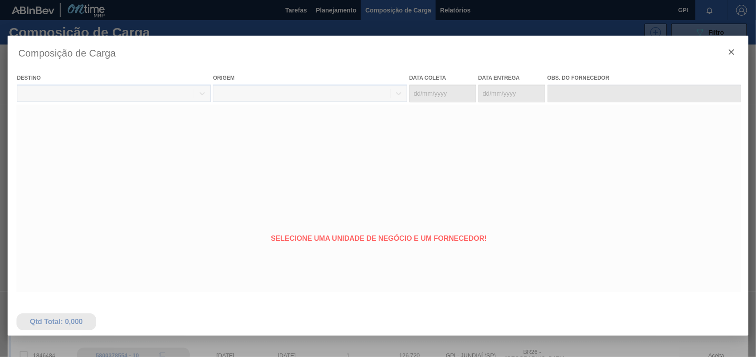
click at [719, 55] on div at bounding box center [378, 236] width 741 height 401
click at [718, 55] on div at bounding box center [378, 236] width 741 height 401
type coleta "06/11/2025"
type entrega "07/11/2025"
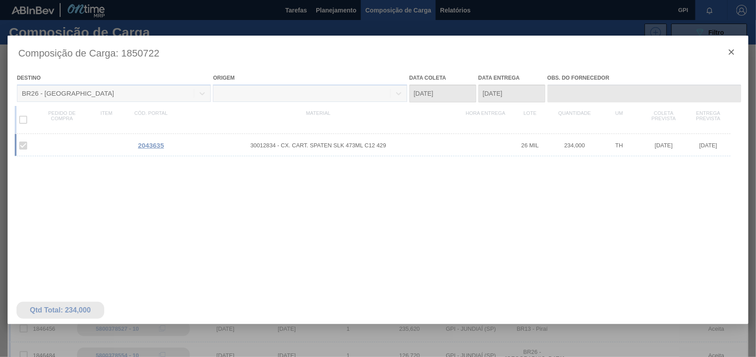
click at [733, 53] on div at bounding box center [378, 236] width 741 height 401
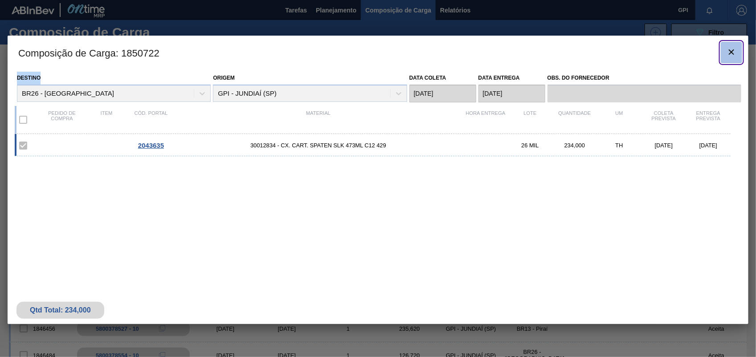
click at [721, 49] on button "botão de ícone" at bounding box center [731, 52] width 21 height 21
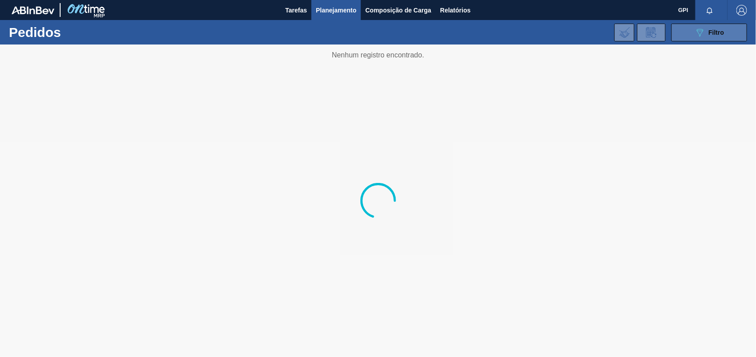
click at [677, 26] on button "089F7B8B-B2A5-4AFE-B5C0-19BA573D28AC Filtro" at bounding box center [709, 33] width 76 height 18
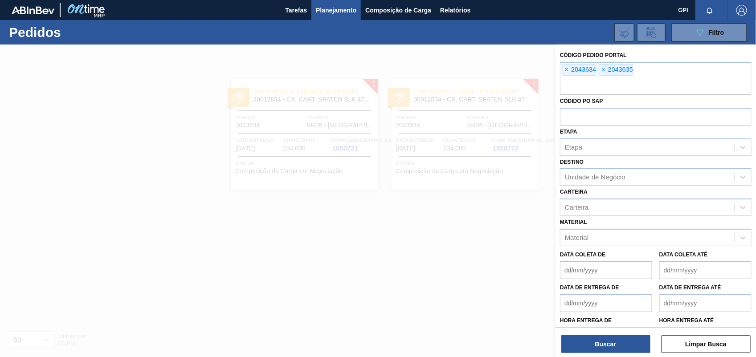
click at [567, 72] on span "×" at bounding box center [567, 70] width 8 height 11
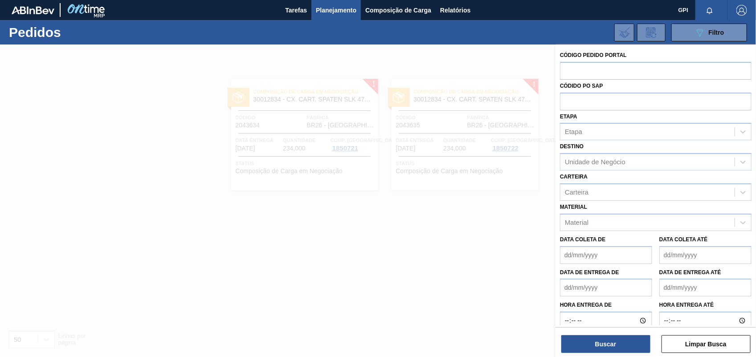
paste input "2043642"
type input "2043642"
click at [622, 355] on div "Código Pedido Portal Códido PO SAP Etapa Etapa Destino Unidade de Negócio Carte…" at bounding box center [655, 202] width 200 height 314
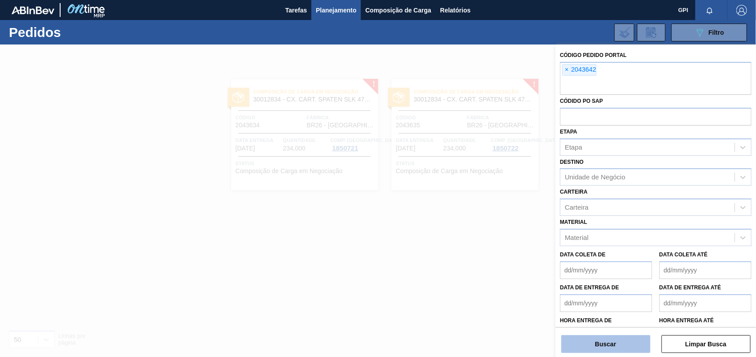
click at [622, 352] on button "Buscar" at bounding box center [605, 344] width 89 height 18
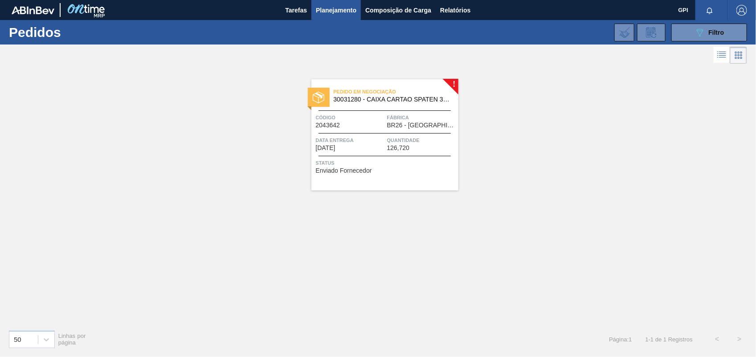
click at [352, 133] on div at bounding box center [384, 133] width 132 height 0
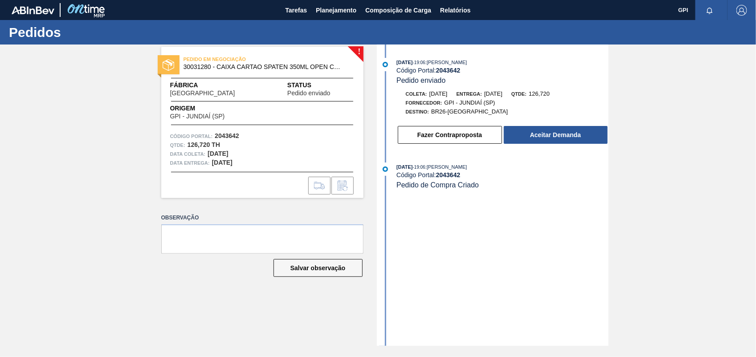
click at [548, 143] on button "Aceitar Demanda" at bounding box center [556, 135] width 104 height 18
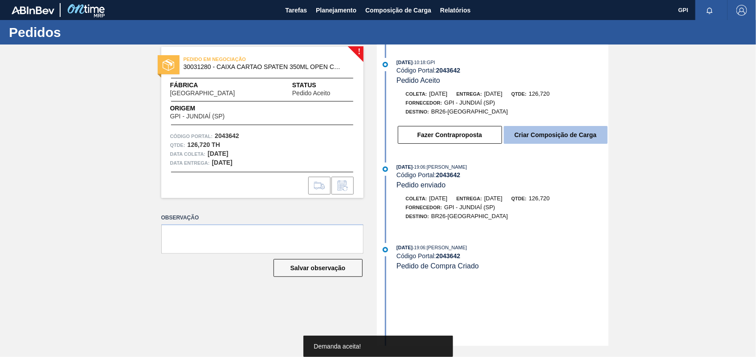
click at [588, 134] on button "Criar Composição de Carga" at bounding box center [556, 135] width 104 height 18
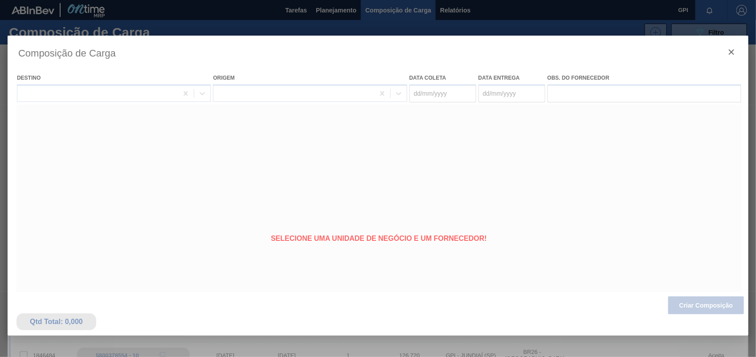
type coleta "16/11/2025"
type entrega "[DATE]"
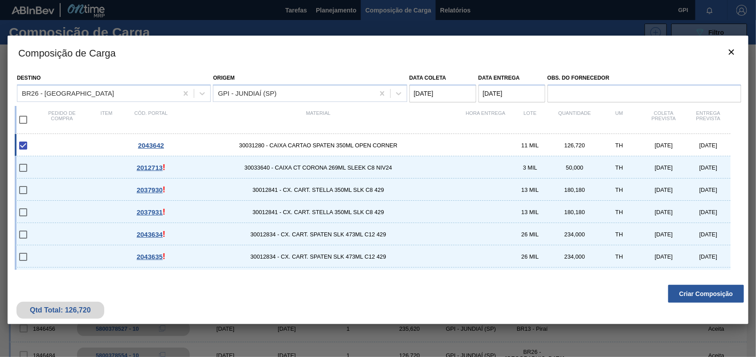
click at [684, 309] on div "Qtd Total: 126,720 Criar Composição" at bounding box center [378, 303] width 741 height 44
click at [681, 288] on button "Criar Composição" at bounding box center [706, 294] width 76 height 18
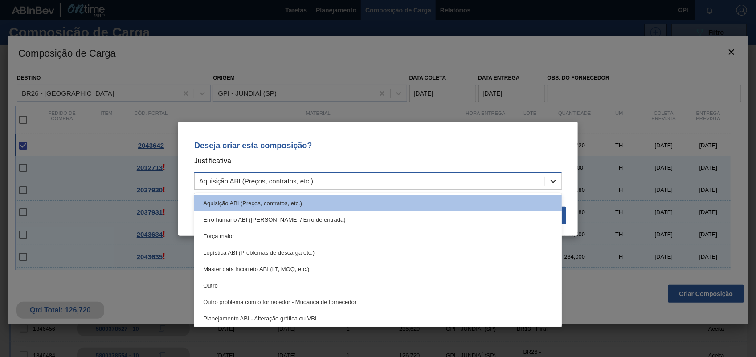
click at [558, 177] on div at bounding box center [553, 181] width 16 height 16
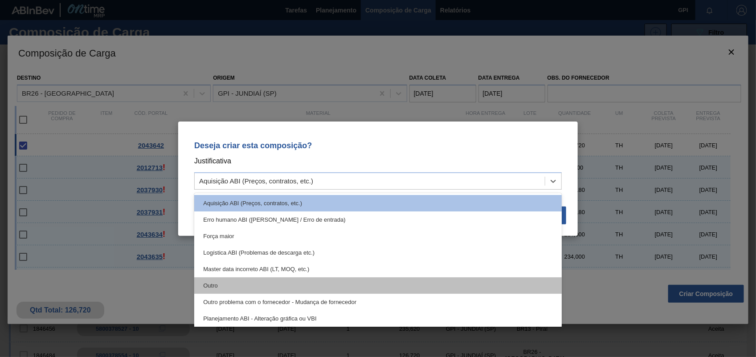
click at [212, 281] on div "Outro" at bounding box center [377, 285] width 367 height 16
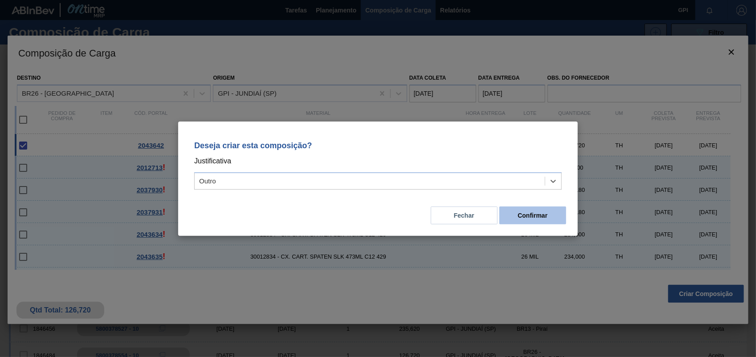
click at [527, 224] on button "Confirmar" at bounding box center [532, 216] width 67 height 18
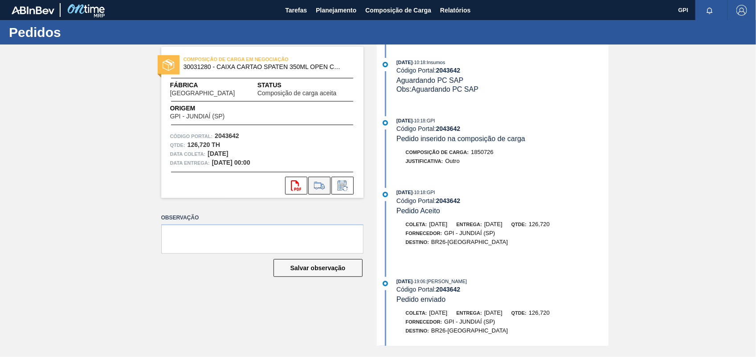
click at [316, 188] on icon at bounding box center [319, 189] width 8 height 2
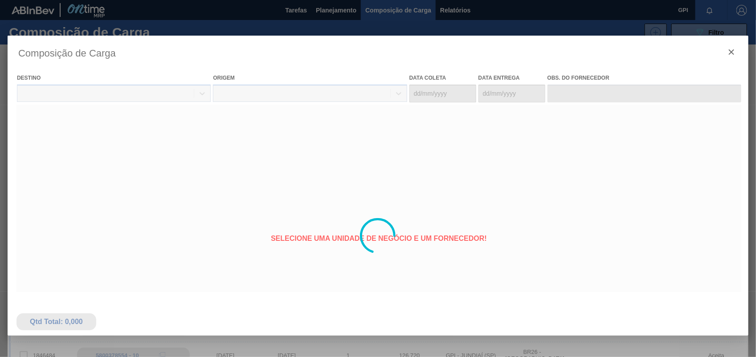
type coleta "16/11/2025"
type entrega "[DATE]"
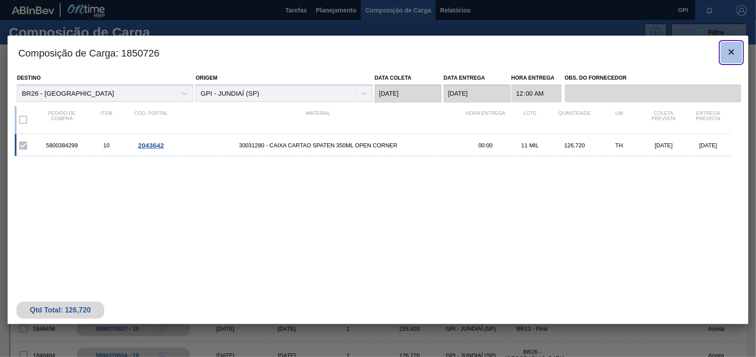
click at [730, 52] on icon "botão de ícone" at bounding box center [731, 52] width 11 height 11
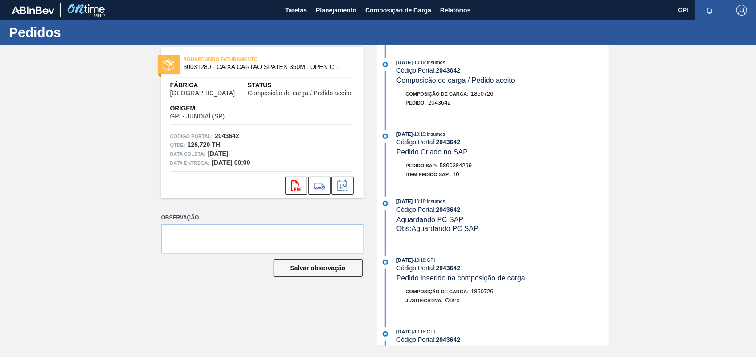
click at [463, 168] on span "5800384299" at bounding box center [456, 165] width 32 height 7
copy span "5800384299"
click at [230, 134] on strong "2043642" at bounding box center [227, 135] width 24 height 7
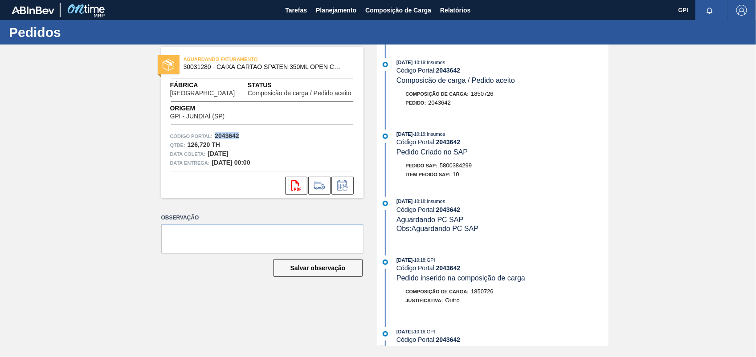
copy strong "2043642"
click at [300, 183] on icon "svg{fill:#ff0000}" at bounding box center [296, 185] width 11 height 11
click at [715, 170] on div "AGUARDANDO FATURAMENTO 30031280 - CAIXA CARTAO SPATEN 350ML OPEN CORNER Fábrica…" at bounding box center [378, 196] width 756 height 302
click at [0, 0] on html "Tarefas Planejamento Composição de Carga Relatórios GPI Marcar todas como lido …" at bounding box center [378, 0] width 756 height 0
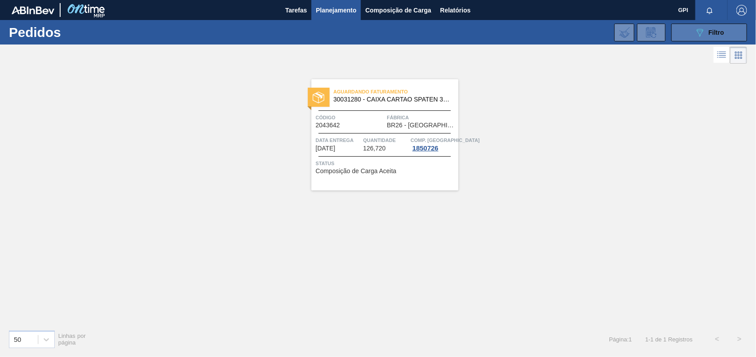
click at [689, 28] on button "089F7B8B-B2A5-4AFE-B5C0-19BA573D28AC Filtro" at bounding box center [709, 33] width 76 height 18
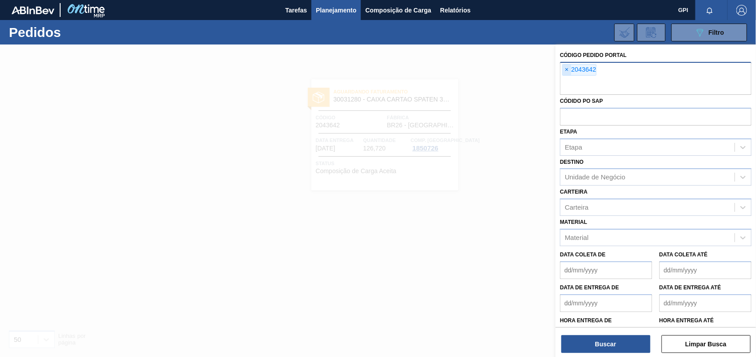
click at [566, 66] on span "×" at bounding box center [567, 70] width 8 height 11
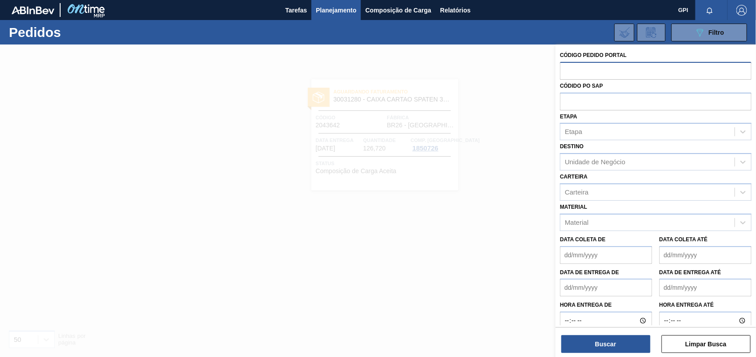
paste input "text"
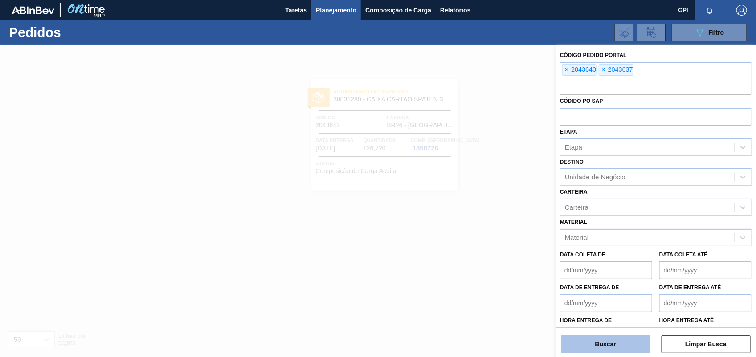
click at [582, 338] on button "Buscar" at bounding box center [605, 344] width 89 height 18
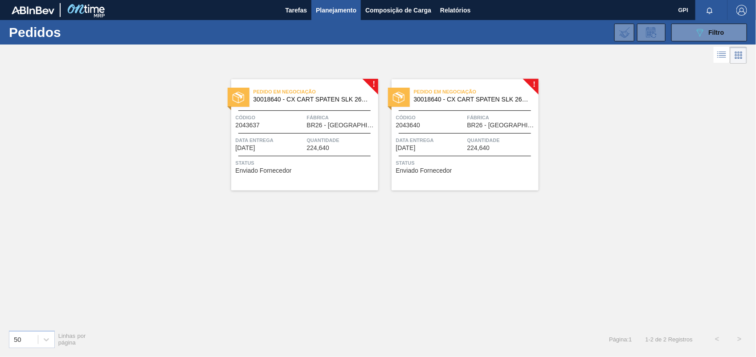
click at [426, 123] on div "Código 2043640" at bounding box center [430, 121] width 69 height 16
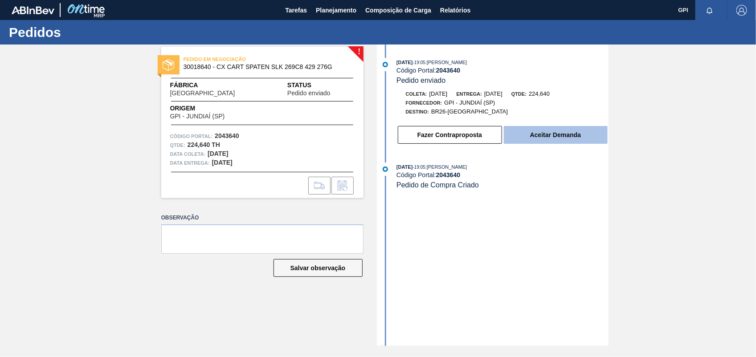
click at [559, 141] on button "Aceitar Demanda" at bounding box center [556, 135] width 104 height 18
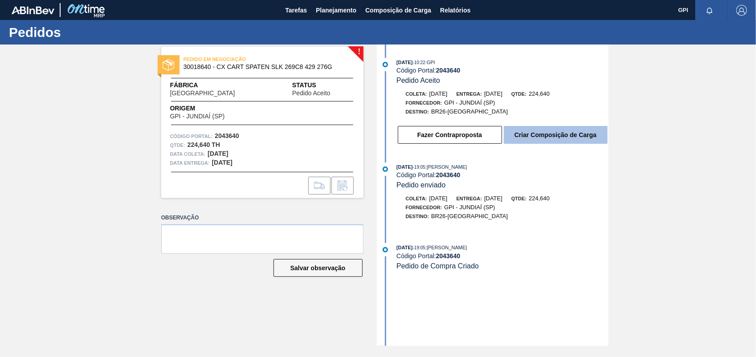
click at [546, 140] on button "Criar Composição de Carga" at bounding box center [556, 135] width 104 height 18
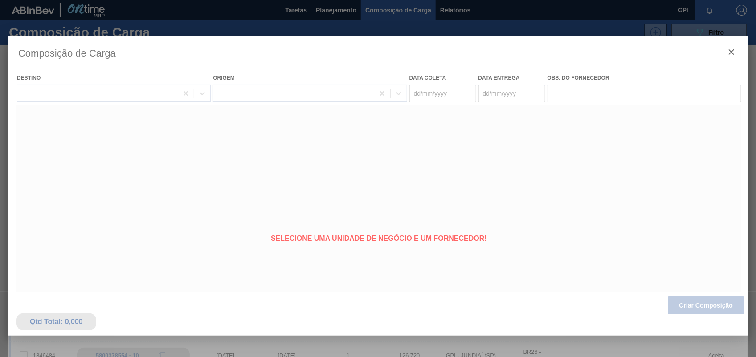
type coleta "04/12/2025"
type entrega "05/12/2025"
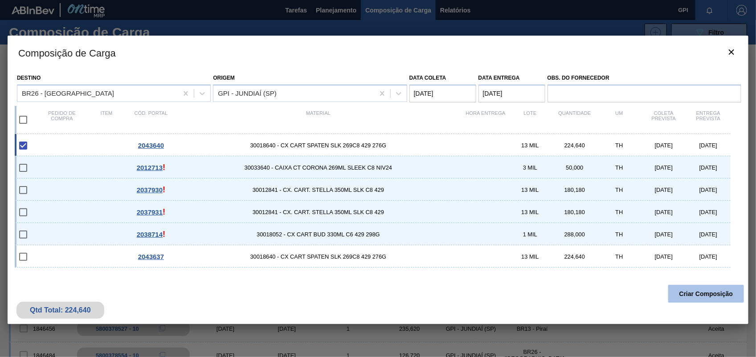
click at [687, 295] on button "Criar Composição" at bounding box center [706, 294] width 76 height 18
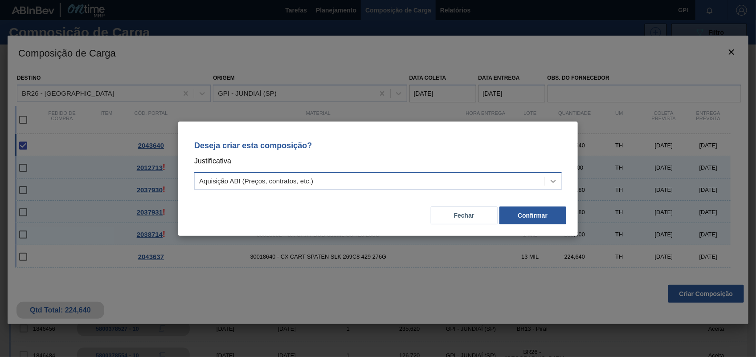
click at [557, 176] on div at bounding box center [553, 181] width 16 height 16
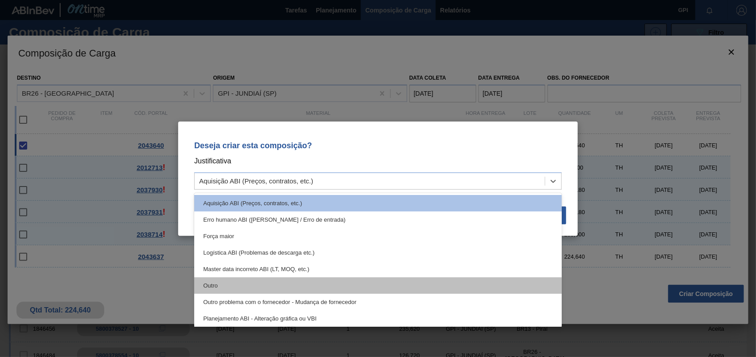
click at [215, 286] on div "Outro" at bounding box center [377, 285] width 367 height 16
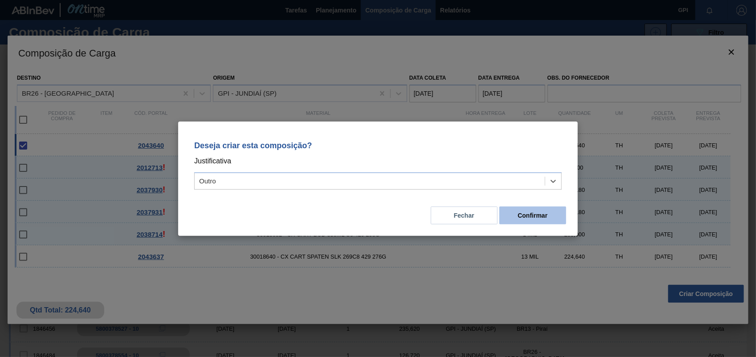
click at [526, 218] on button "Confirmar" at bounding box center [532, 216] width 67 height 18
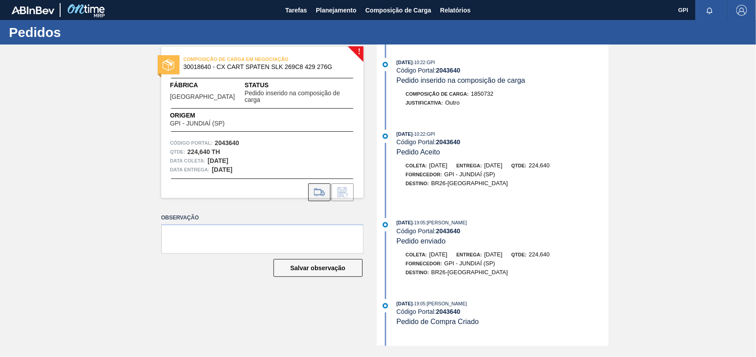
click at [326, 188] on button at bounding box center [319, 192] width 22 height 18
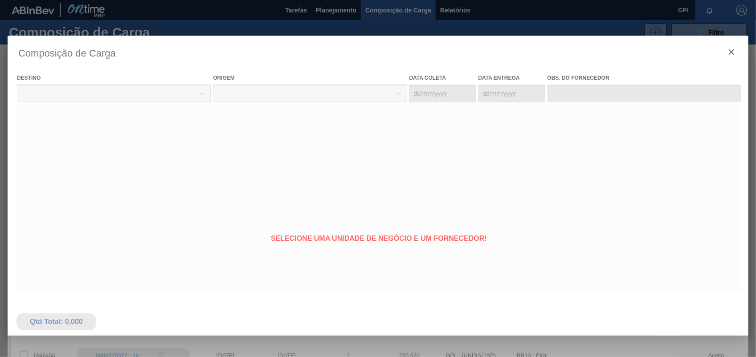
click at [724, 54] on div at bounding box center [378, 236] width 741 height 401
type coleta "04/12/2025"
type entrega "05/12/2025"
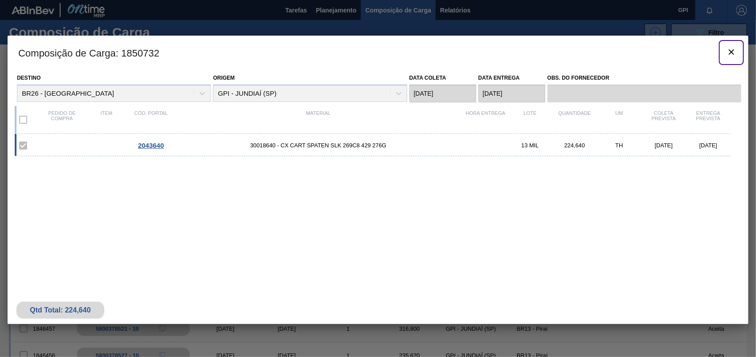
click at [727, 57] on icon "botão de ícone" at bounding box center [731, 52] width 11 height 11
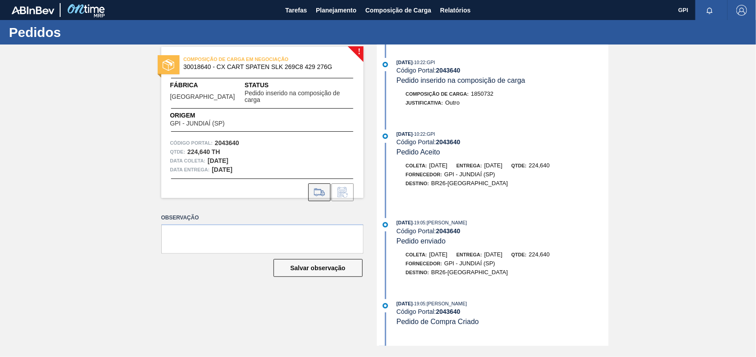
click at [324, 191] on button at bounding box center [319, 192] width 22 height 18
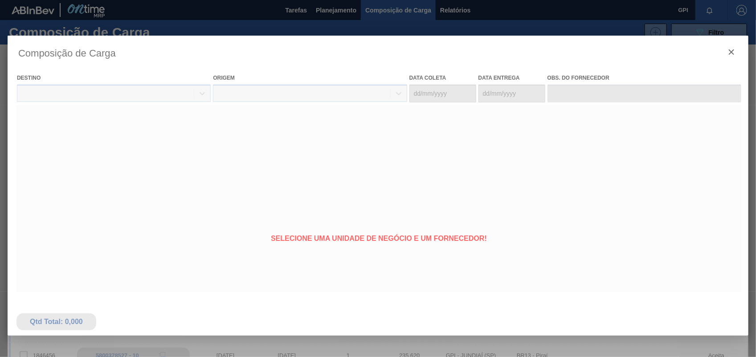
type coleta "04/12/2025"
type entrega "05/12/2025"
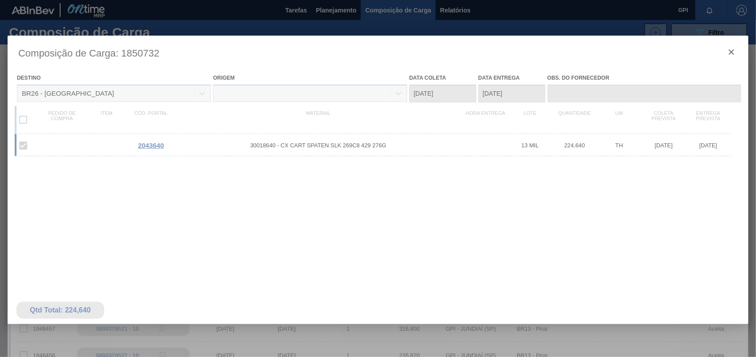
click at [728, 61] on div at bounding box center [378, 236] width 741 height 401
click at [731, 49] on div at bounding box center [378, 236] width 741 height 401
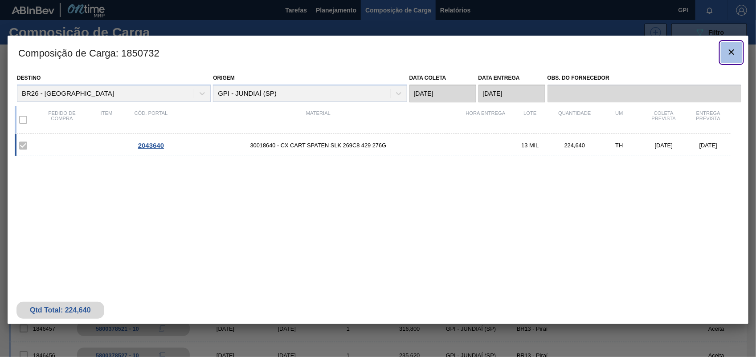
drag, startPoint x: 730, startPoint y: 48, endPoint x: 552, endPoint y: 44, distance: 178.2
click at [728, 48] on icon "botão de ícone" at bounding box center [731, 52] width 11 height 11
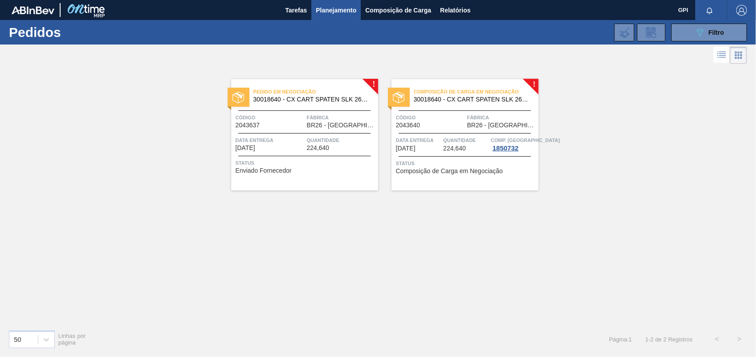
click at [321, 143] on span "Quantidade" at bounding box center [341, 140] width 69 height 9
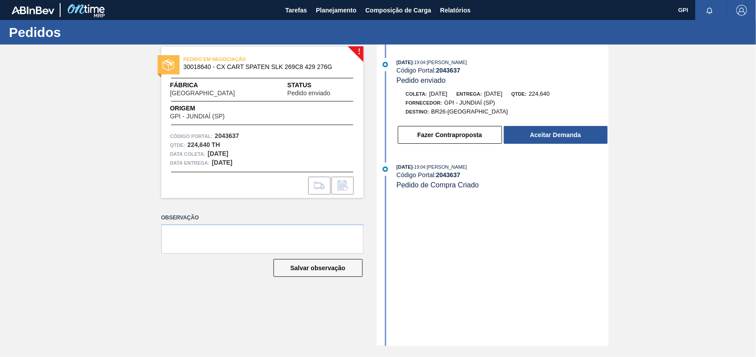
click at [542, 137] on button "Aceitar Demanda" at bounding box center [556, 135] width 104 height 18
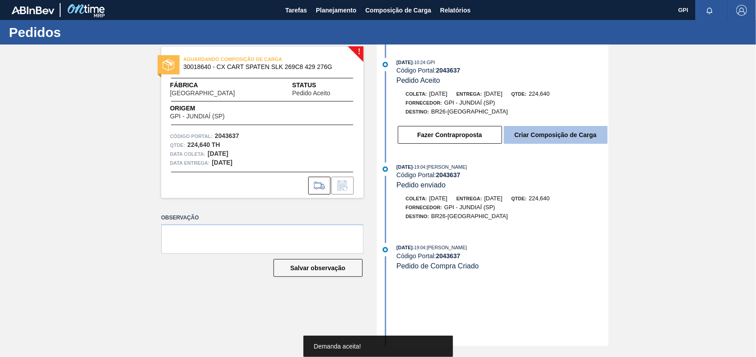
click at [533, 143] on button "Criar Composição de Carga" at bounding box center [556, 135] width 104 height 18
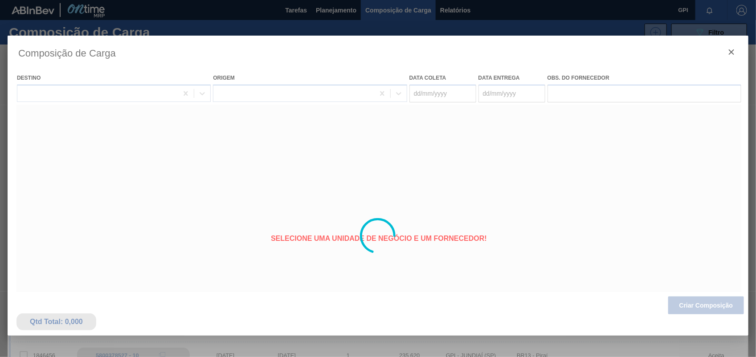
type coleta "30/11/2025"
type entrega "01/12/2025"
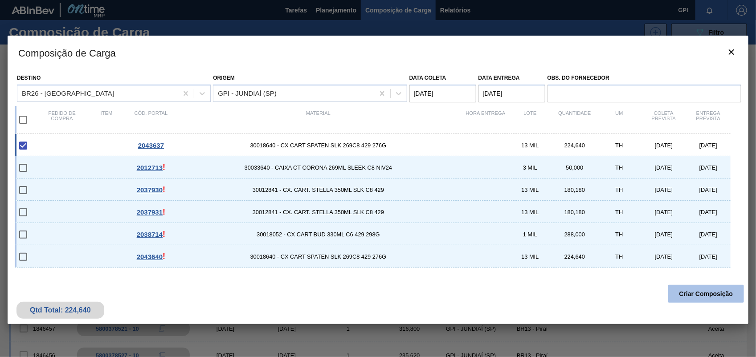
click at [711, 299] on button "Criar Composição" at bounding box center [706, 294] width 76 height 18
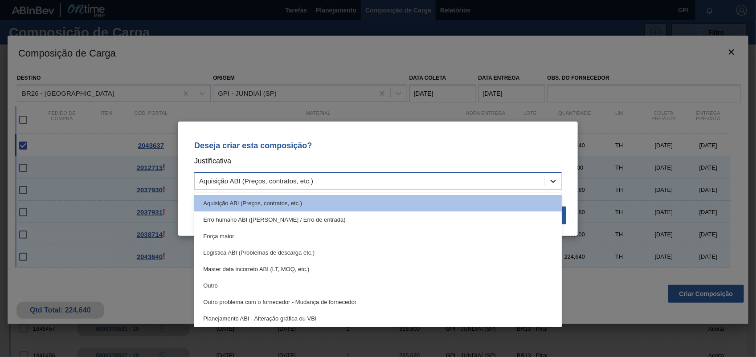
click at [560, 181] on div at bounding box center [553, 181] width 16 height 16
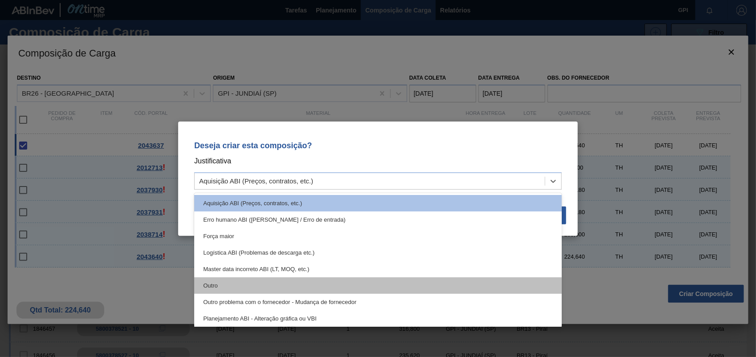
click at [274, 293] on div "Outro" at bounding box center [377, 285] width 367 height 16
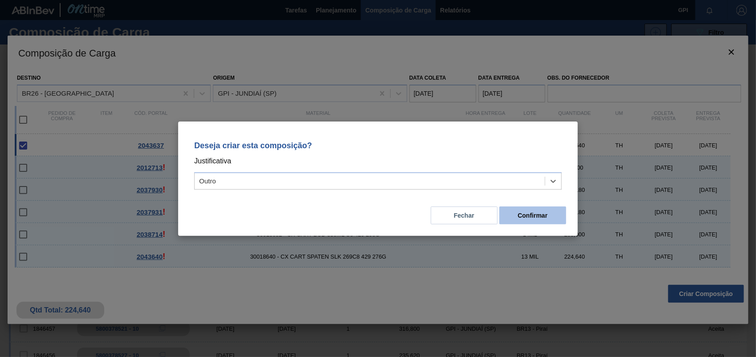
click at [534, 223] on button "Confirmar" at bounding box center [532, 216] width 67 height 18
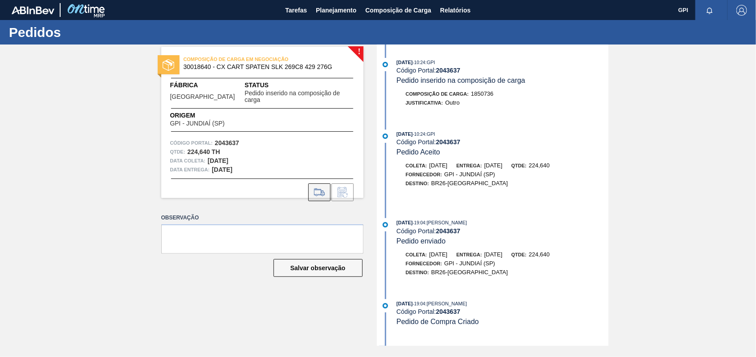
click at [324, 187] on icon at bounding box center [319, 192] width 14 height 11
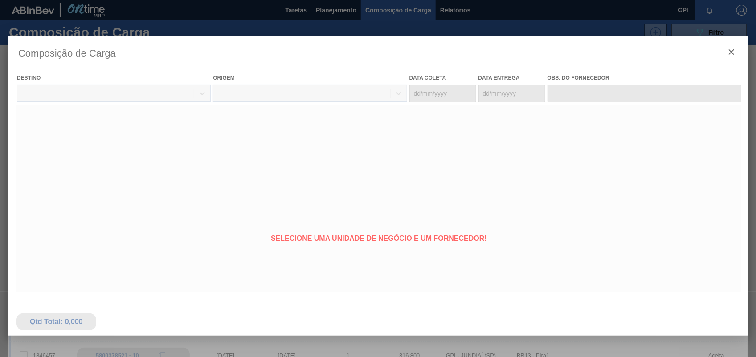
type coleta "30/11/2025"
type entrega "01/12/2025"
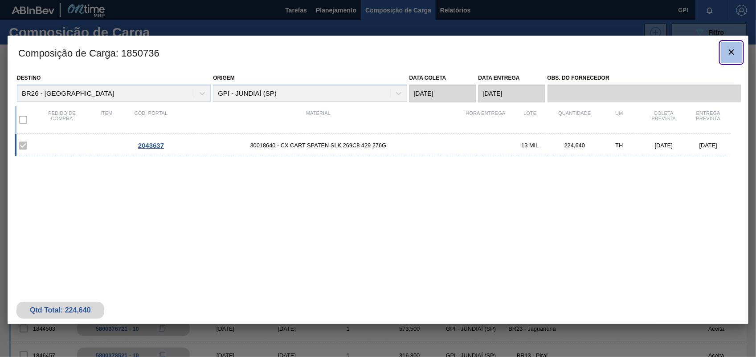
click at [737, 59] on button "botão de ícone" at bounding box center [731, 52] width 21 height 21
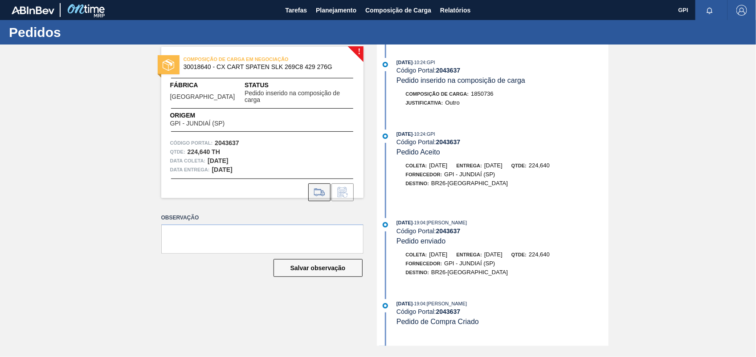
click at [326, 188] on button at bounding box center [319, 192] width 22 height 18
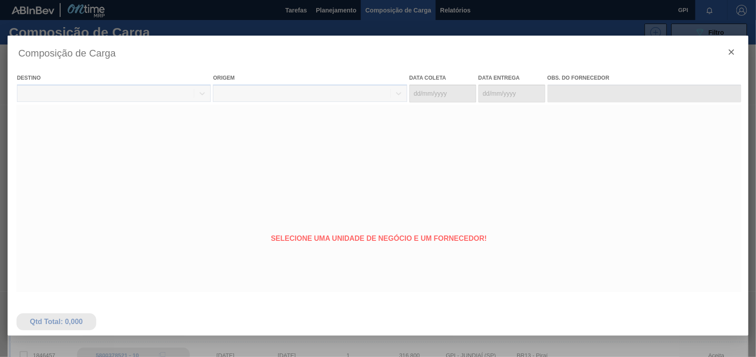
type coleta "30/11/2025"
type entrega "01/12/2025"
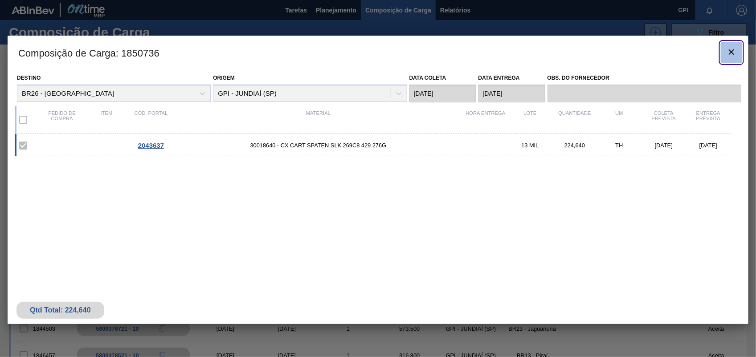
click at [731, 50] on icon "botão de ícone" at bounding box center [731, 52] width 11 height 11
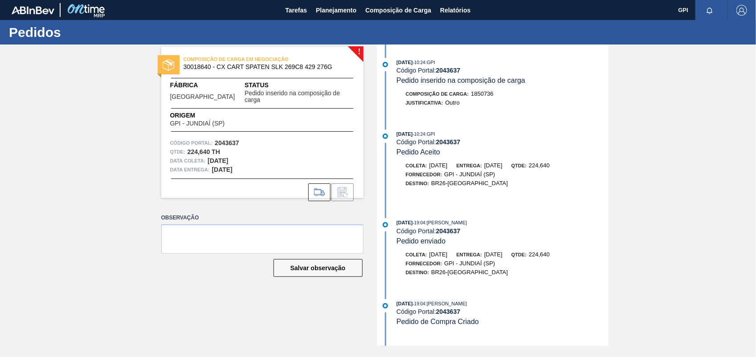
click at [705, 183] on div "! COMPOSIÇÃO DE CARGA EM NEGOCIAÇÃO 30018640 - CX CART SPATEN SLK 269C8 429 276…" at bounding box center [378, 196] width 756 height 302
